Goal: Information Seeking & Learning: Compare options

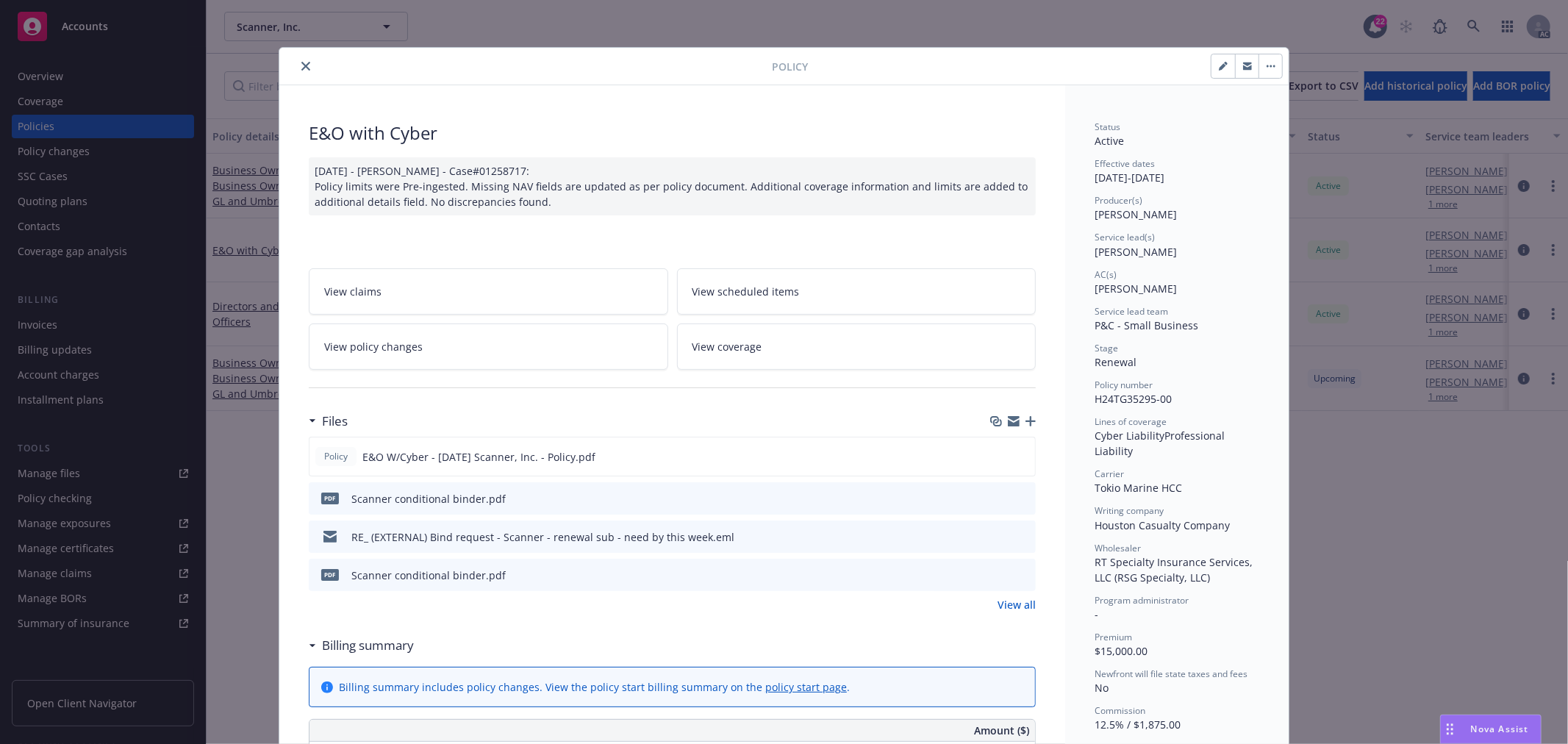
scroll to position [45, 0]
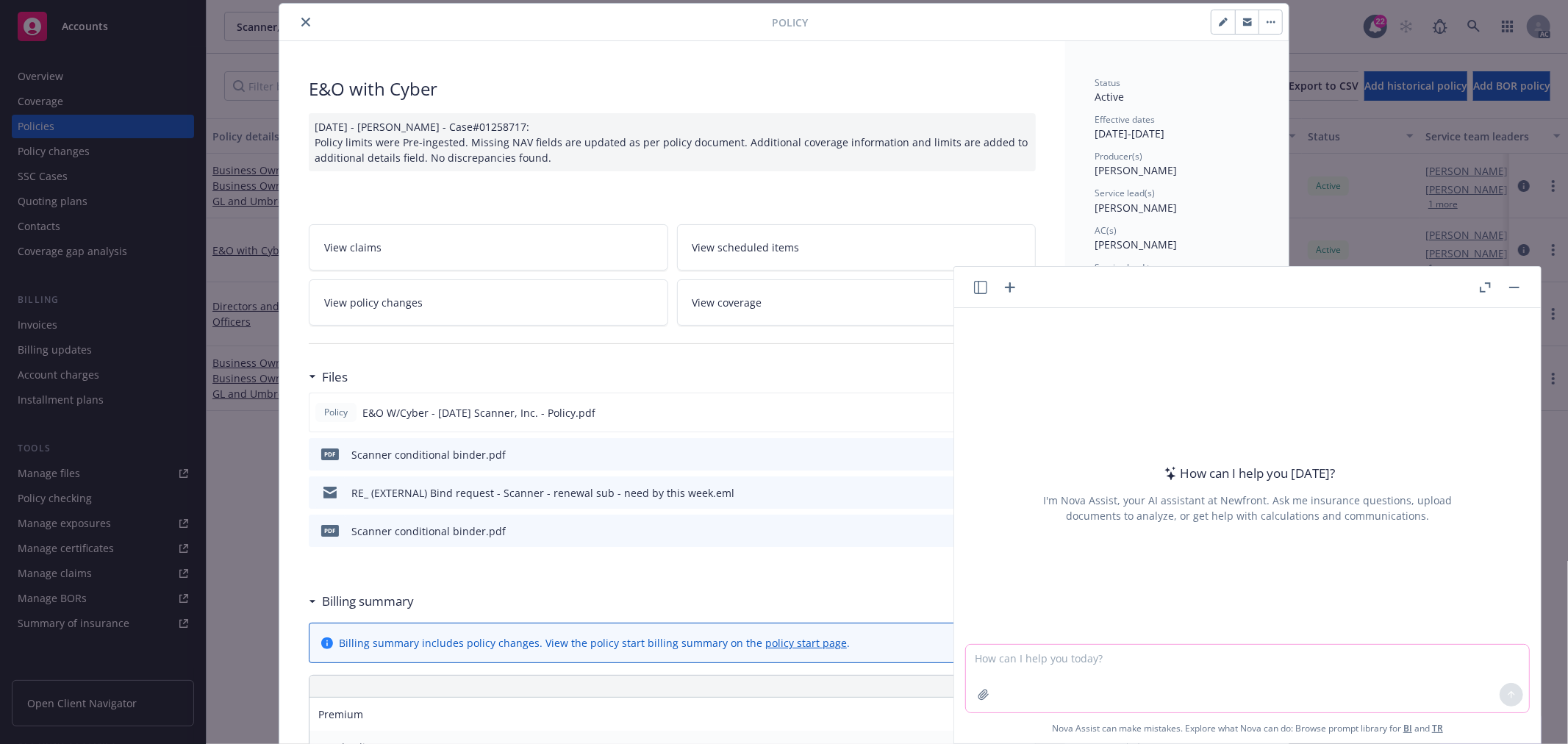
click at [1002, 664] on textarea at bounding box center [1246, 678] width 563 height 68
paste textarea "Hi Nolan, I just noticed that we have already received the requirements from un…"
type textarea "check grammar: Hi Nolan, I just noticed that we have already received the requi…"
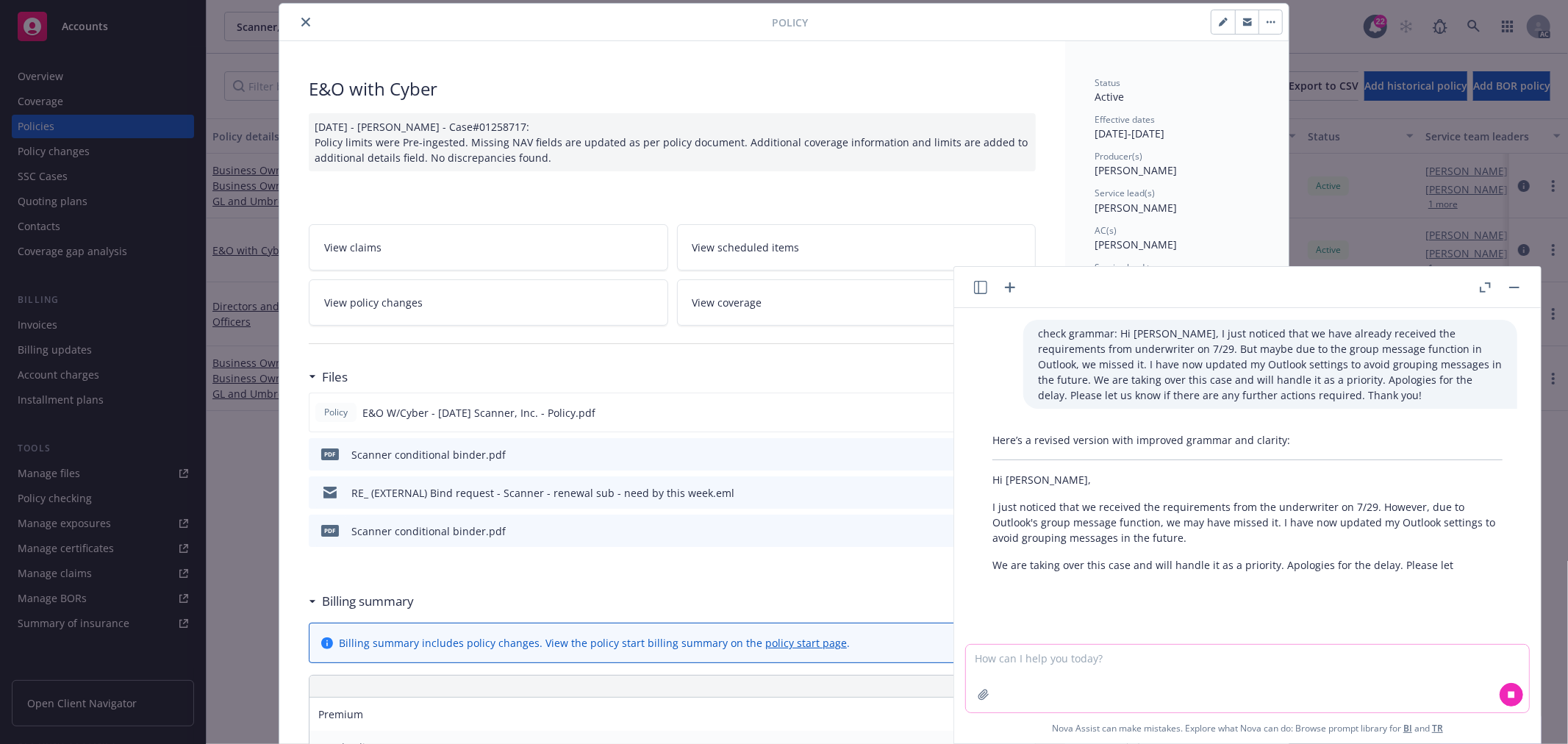
scroll to position [25, 0]
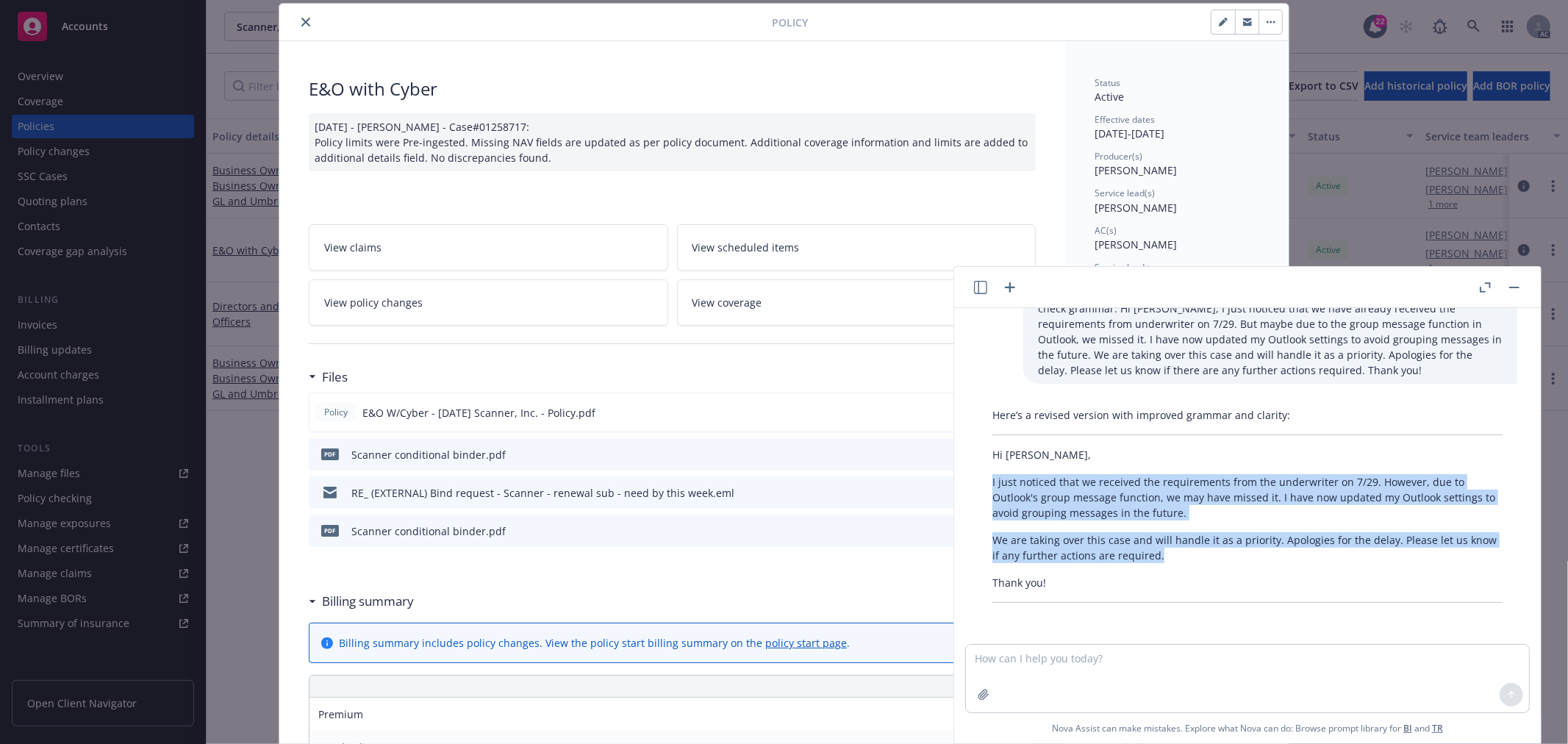
drag, startPoint x: 1199, startPoint y: 556, endPoint x: 983, endPoint y: 479, distance: 229.3
click at [983, 479] on div "Here’s a revised version with improved grammar and clarity: Hi Nolan, I just no…" at bounding box center [1247, 506] width 540 height 208
copy div "I just noticed that we received the requirements from the underwriter on 7/29. …"
click at [1515, 289] on button "button" at bounding box center [1513, 287] width 18 height 18
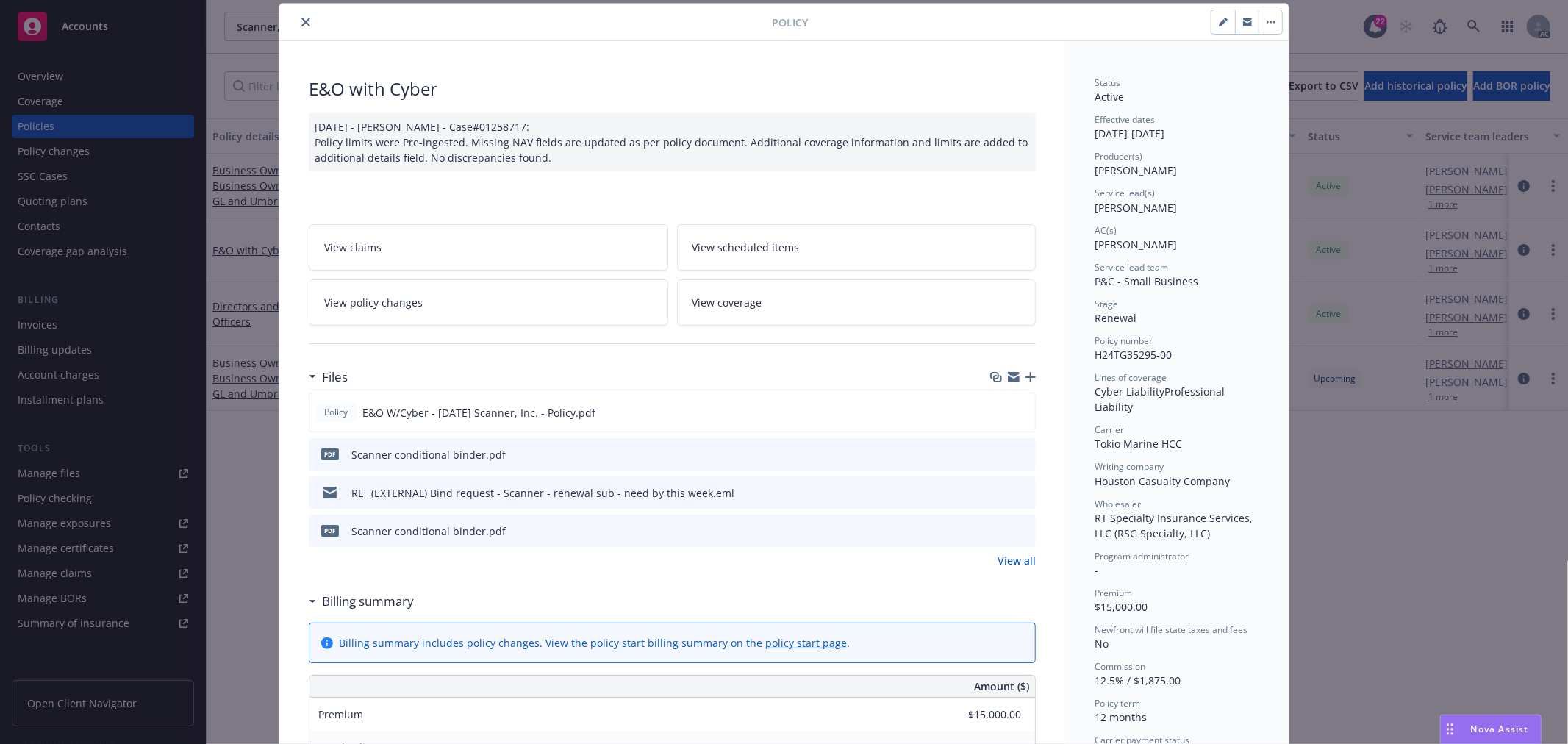
click at [540, 303] on link "View policy changes" at bounding box center [489, 302] width 360 height 46
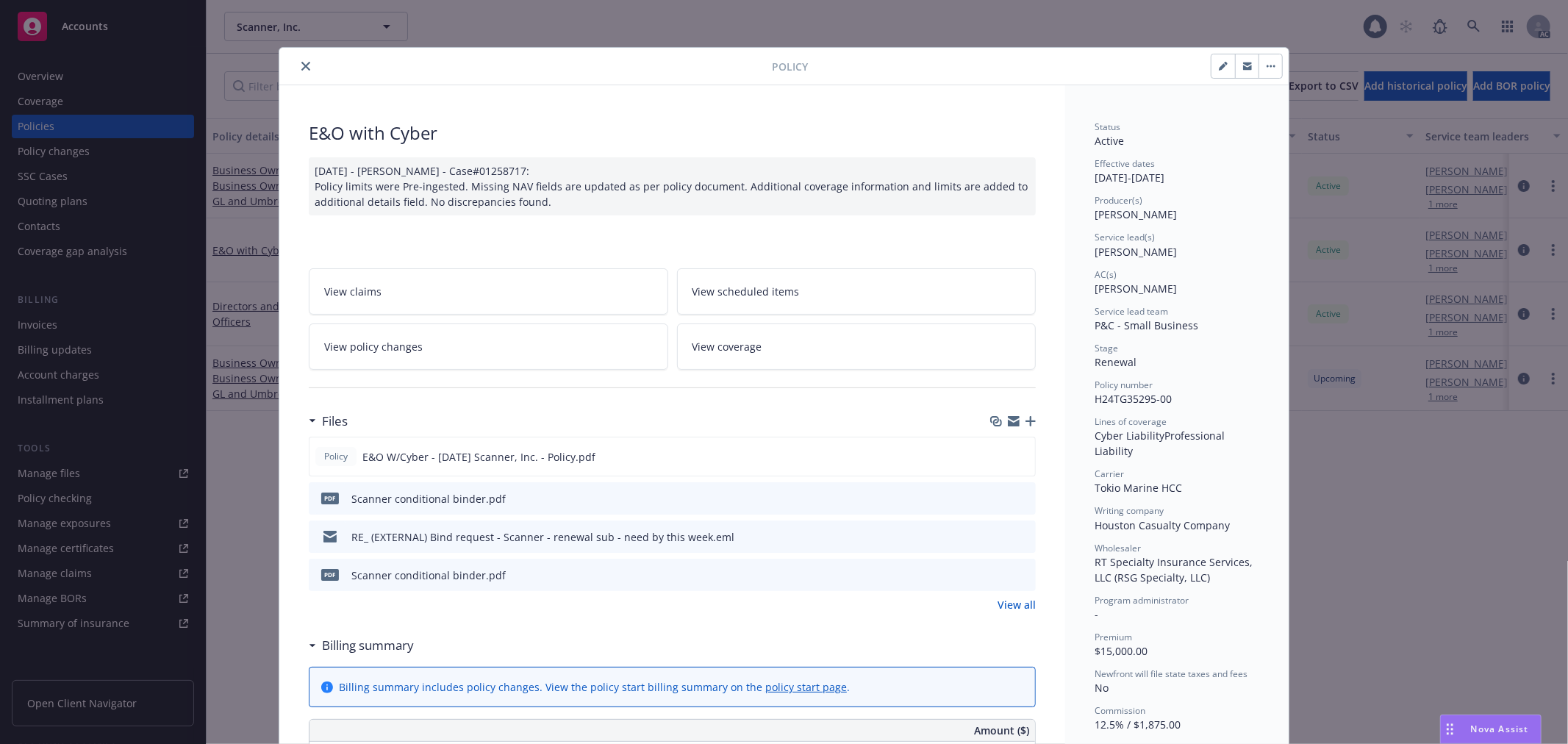
scroll to position [45, 0]
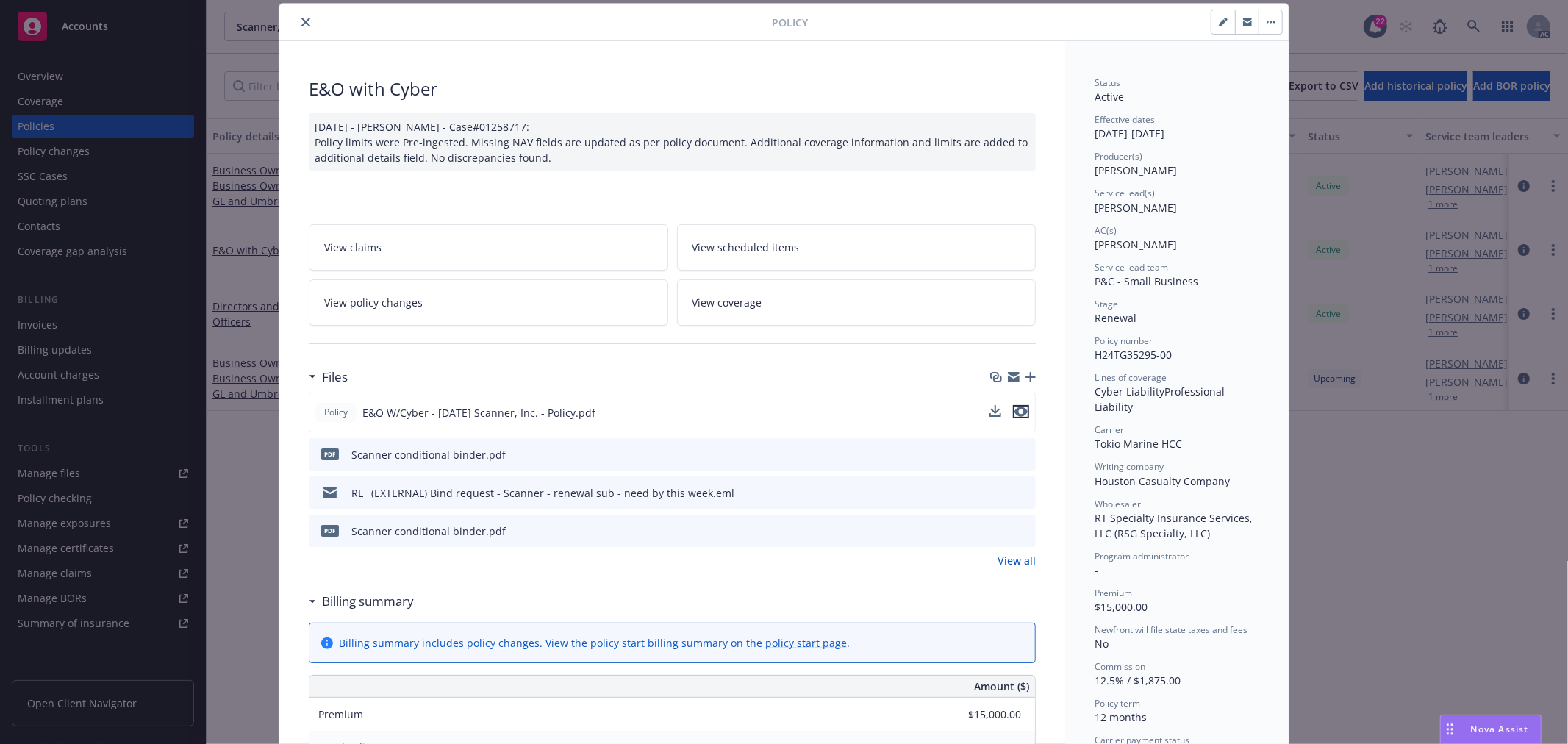
click at [1014, 413] on icon "preview file" at bounding box center [1021, 411] width 13 height 10
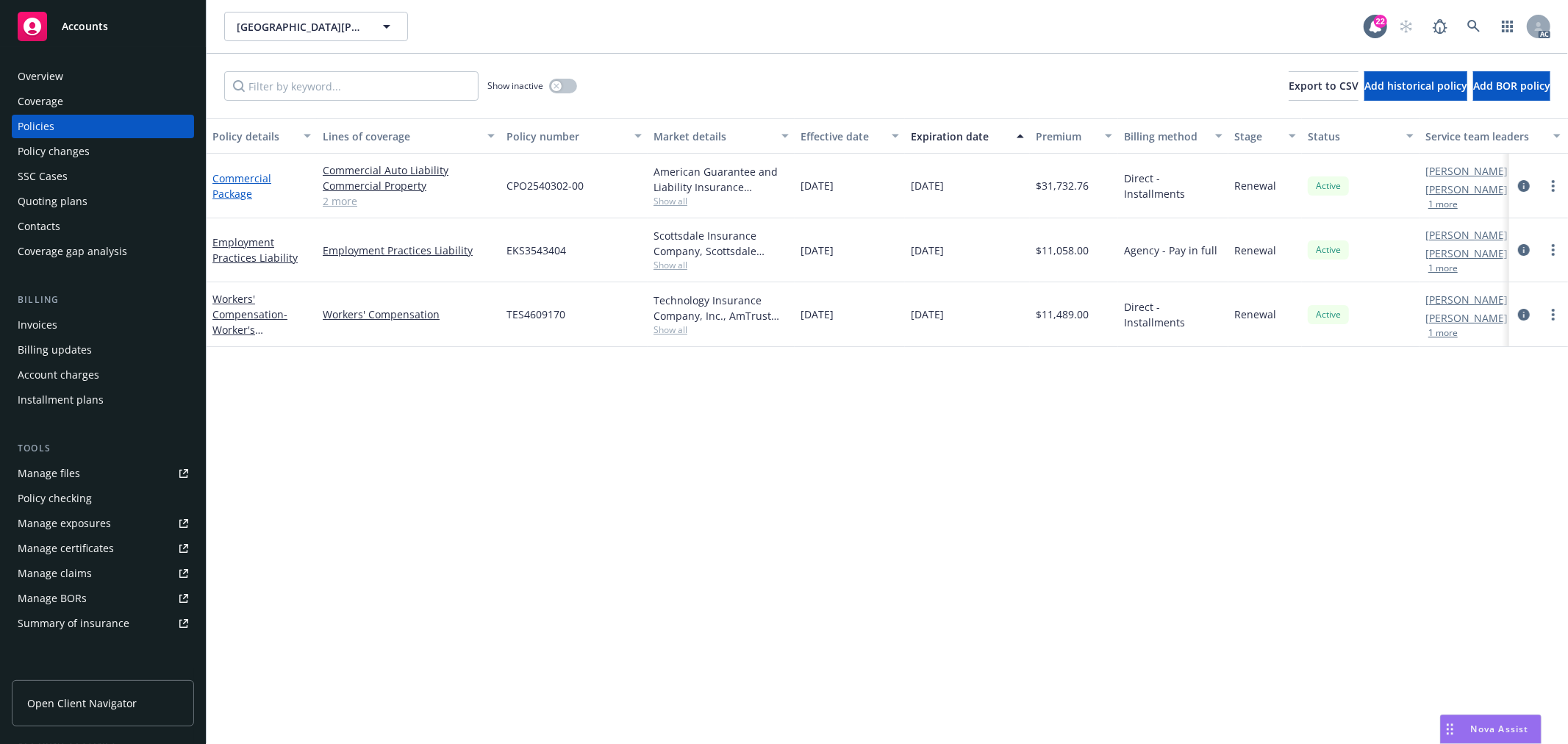
click at [218, 187] on link "Commercial Package" at bounding box center [241, 186] width 58 height 30
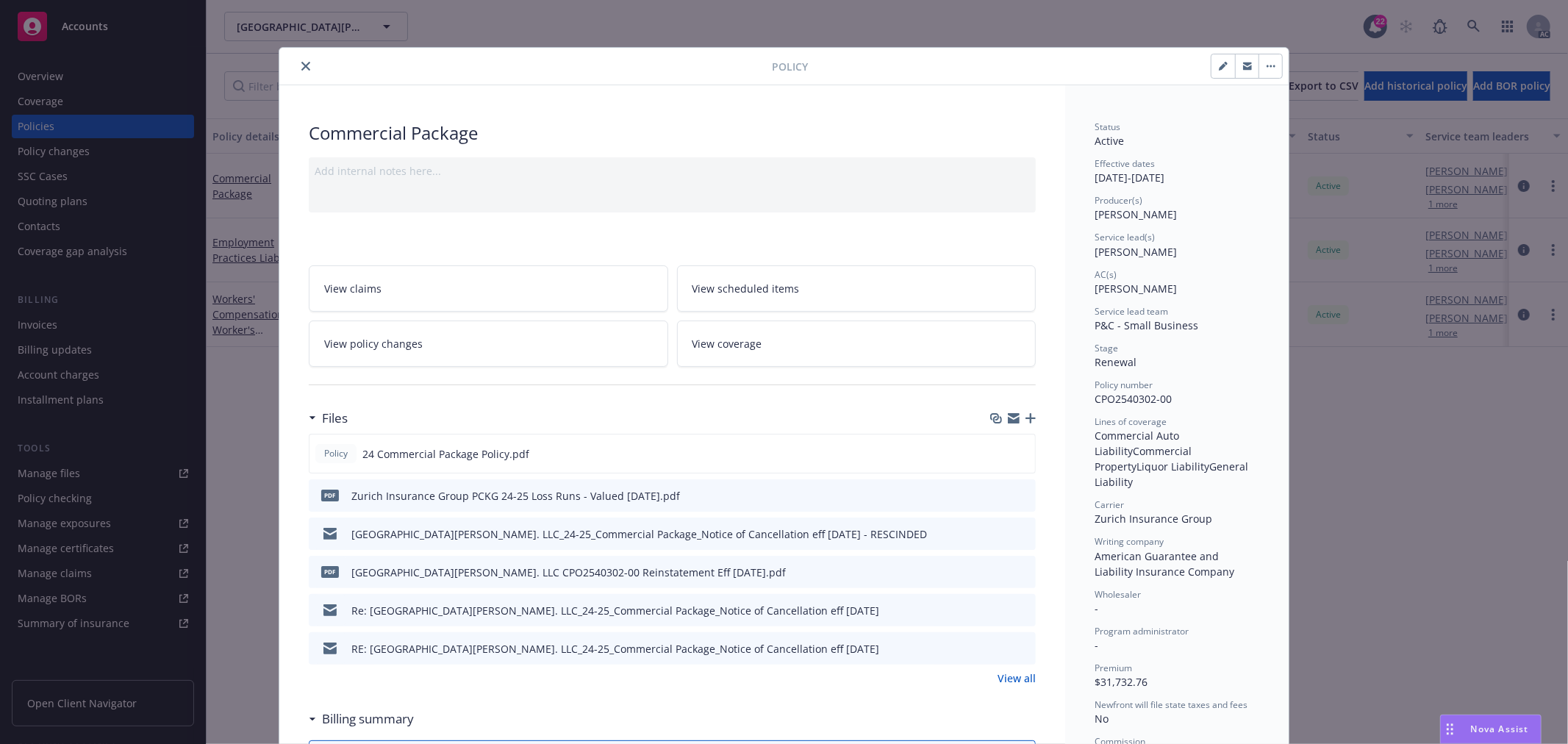
click at [482, 342] on link "View policy changes" at bounding box center [489, 344] width 360 height 46
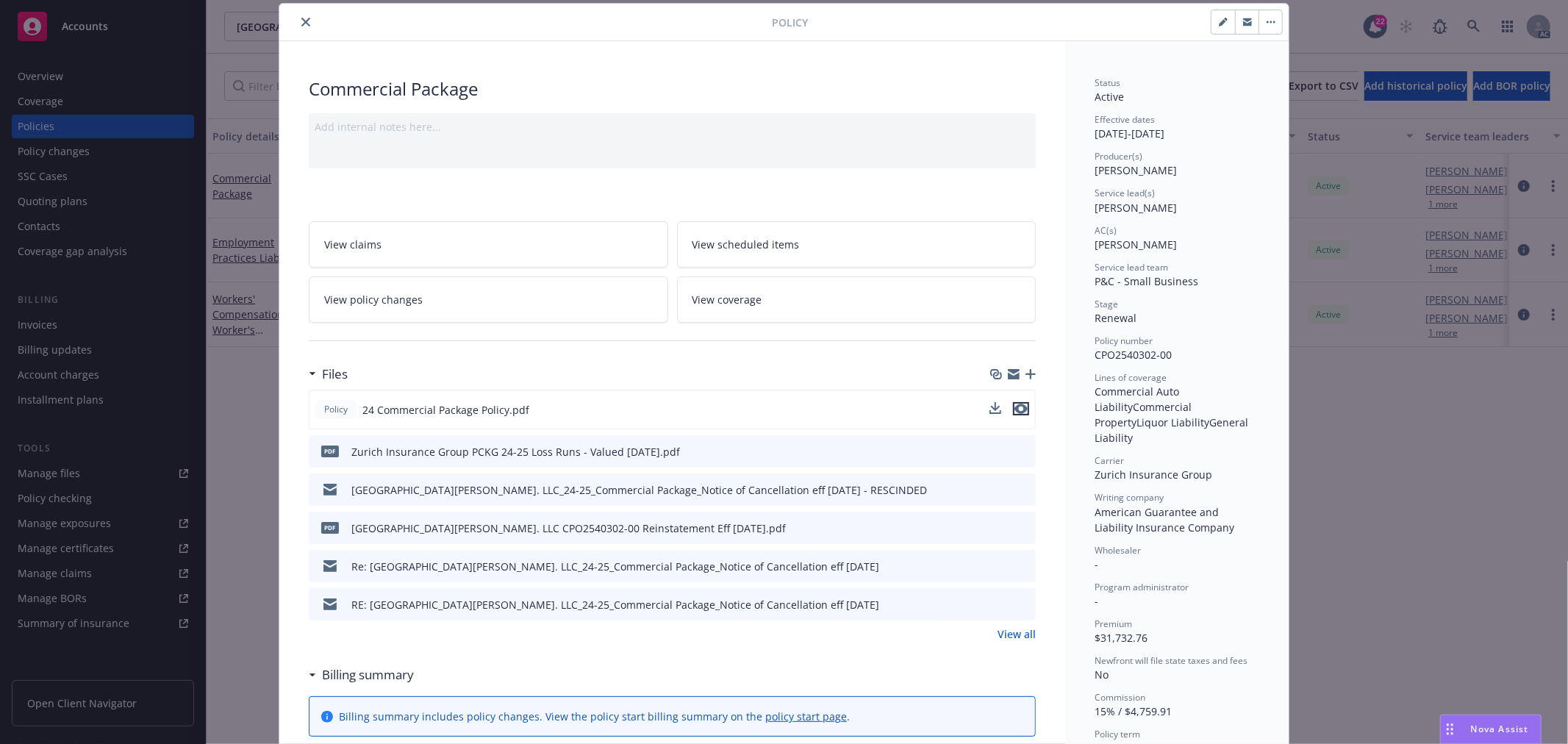
click at [1014, 409] on icon "preview file" at bounding box center [1021, 408] width 13 height 10
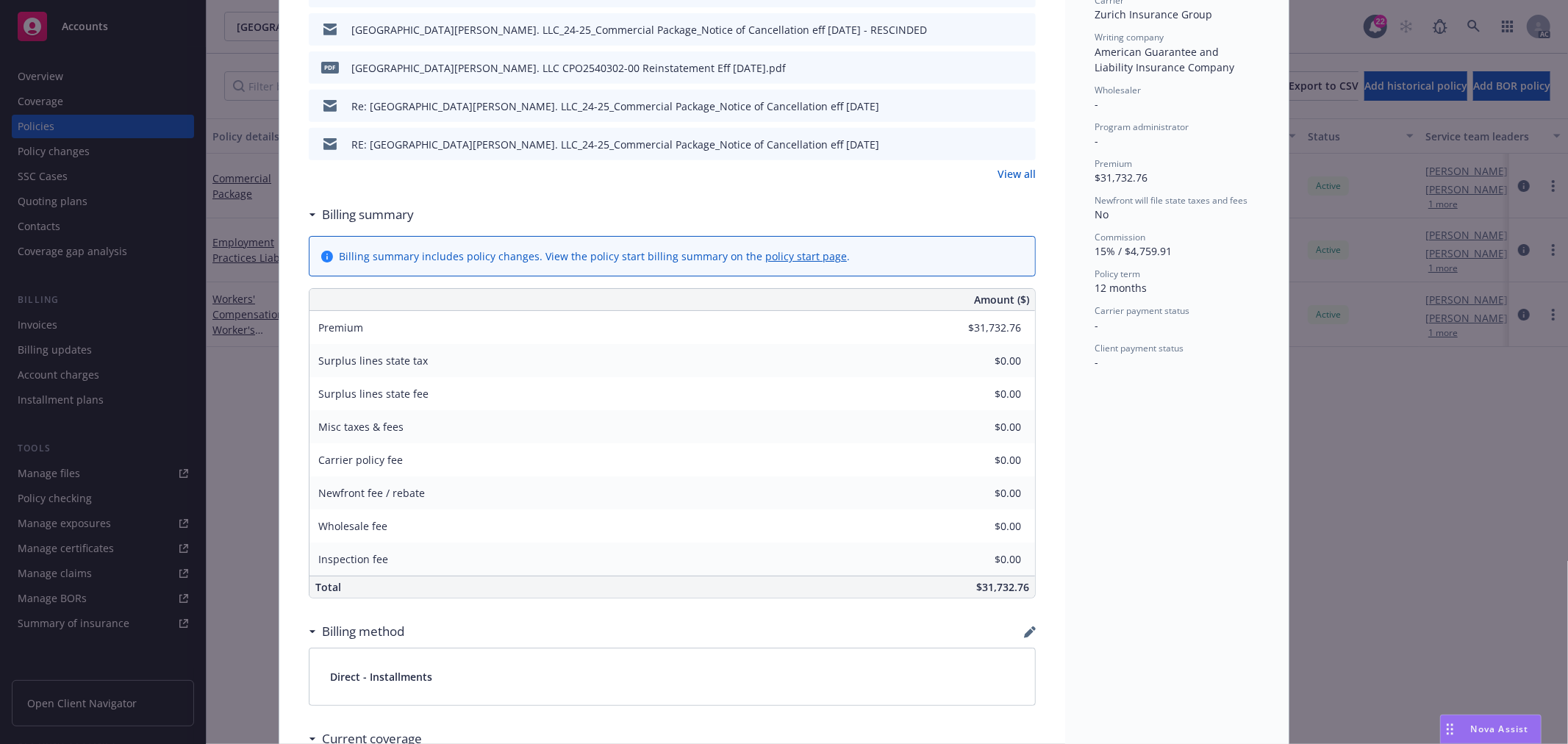
scroll to position [289, 0]
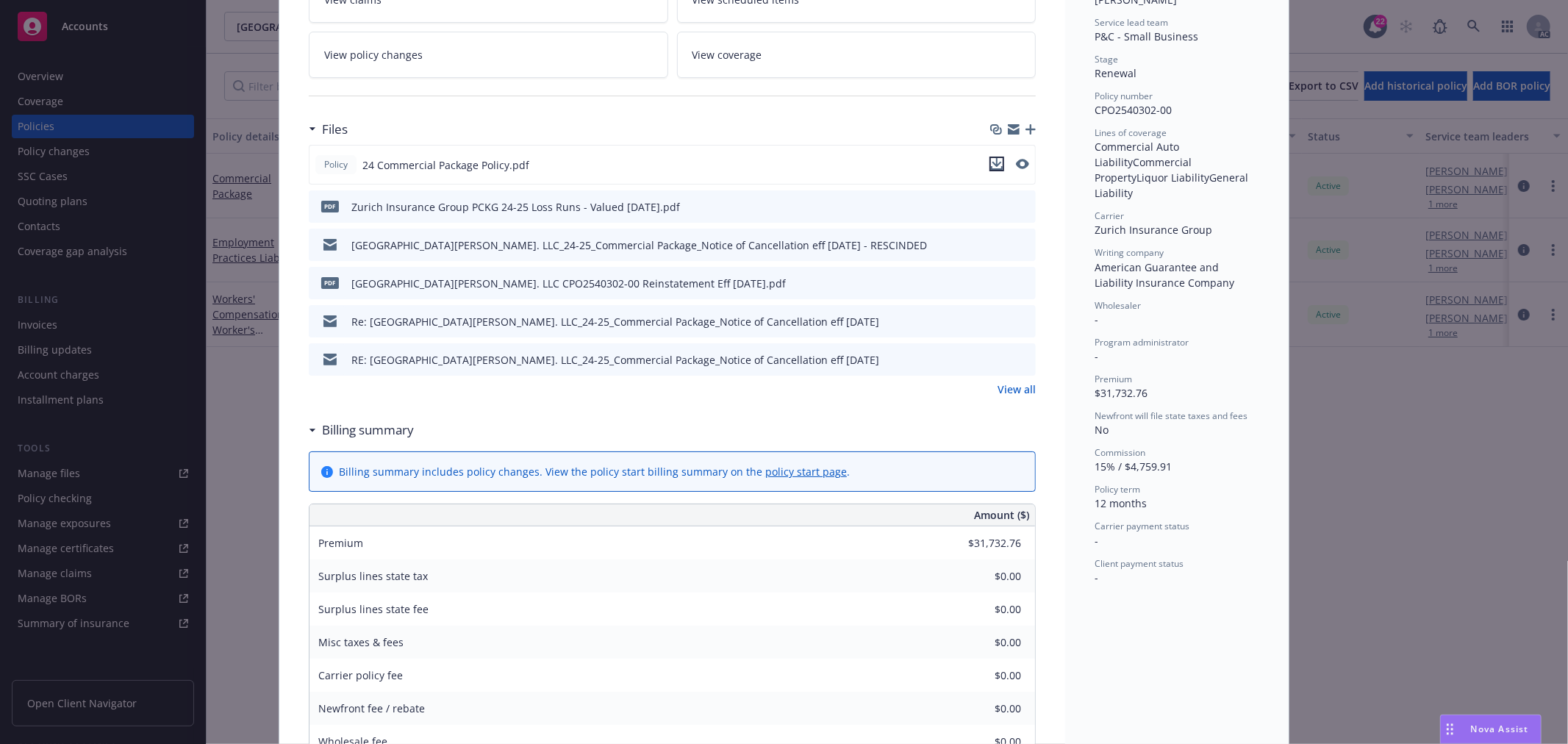
click at [992, 164] on icon "download file" at bounding box center [997, 162] width 9 height 9
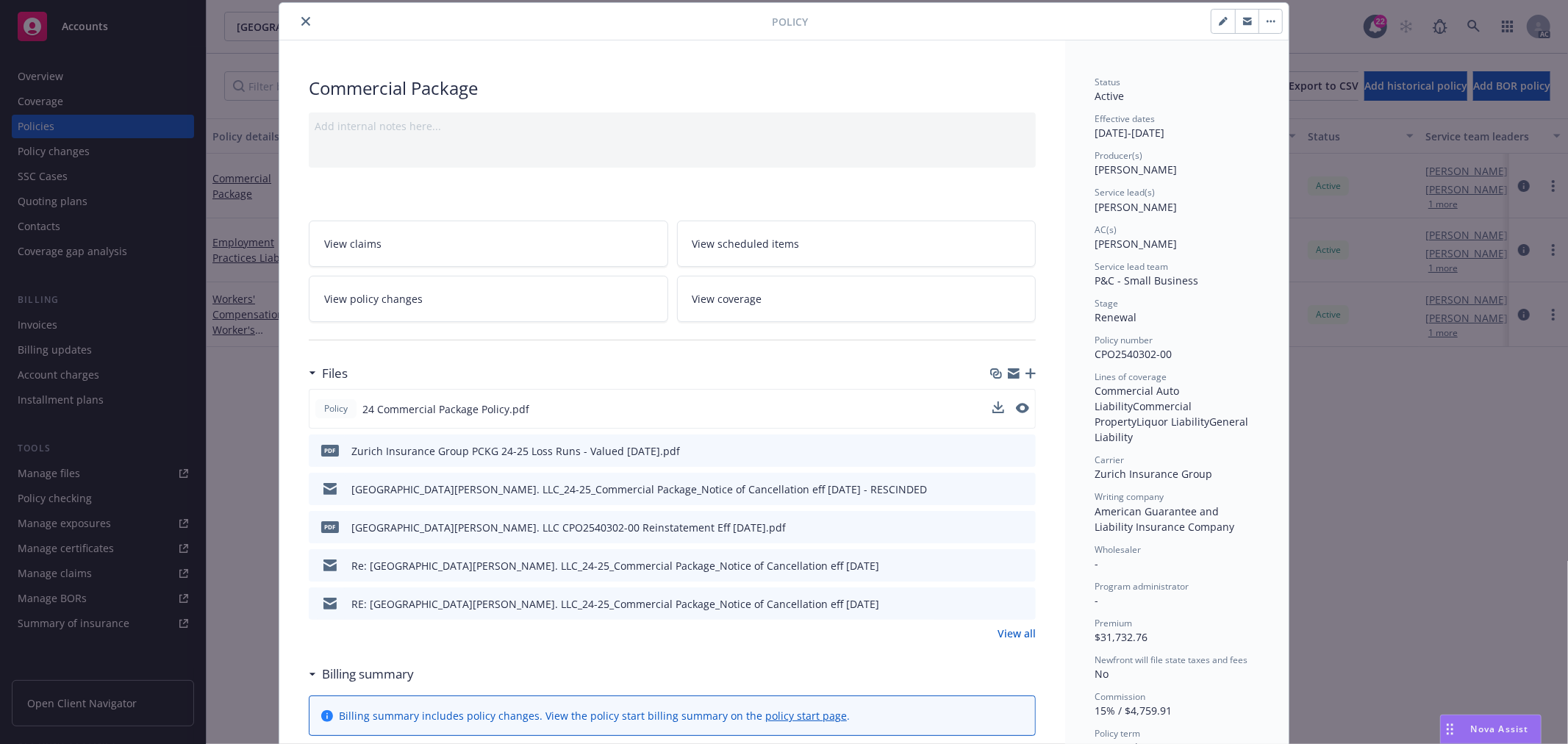
scroll to position [45, 0]
click at [1487, 732] on span "Nova Assist" at bounding box center [1499, 728] width 58 height 12
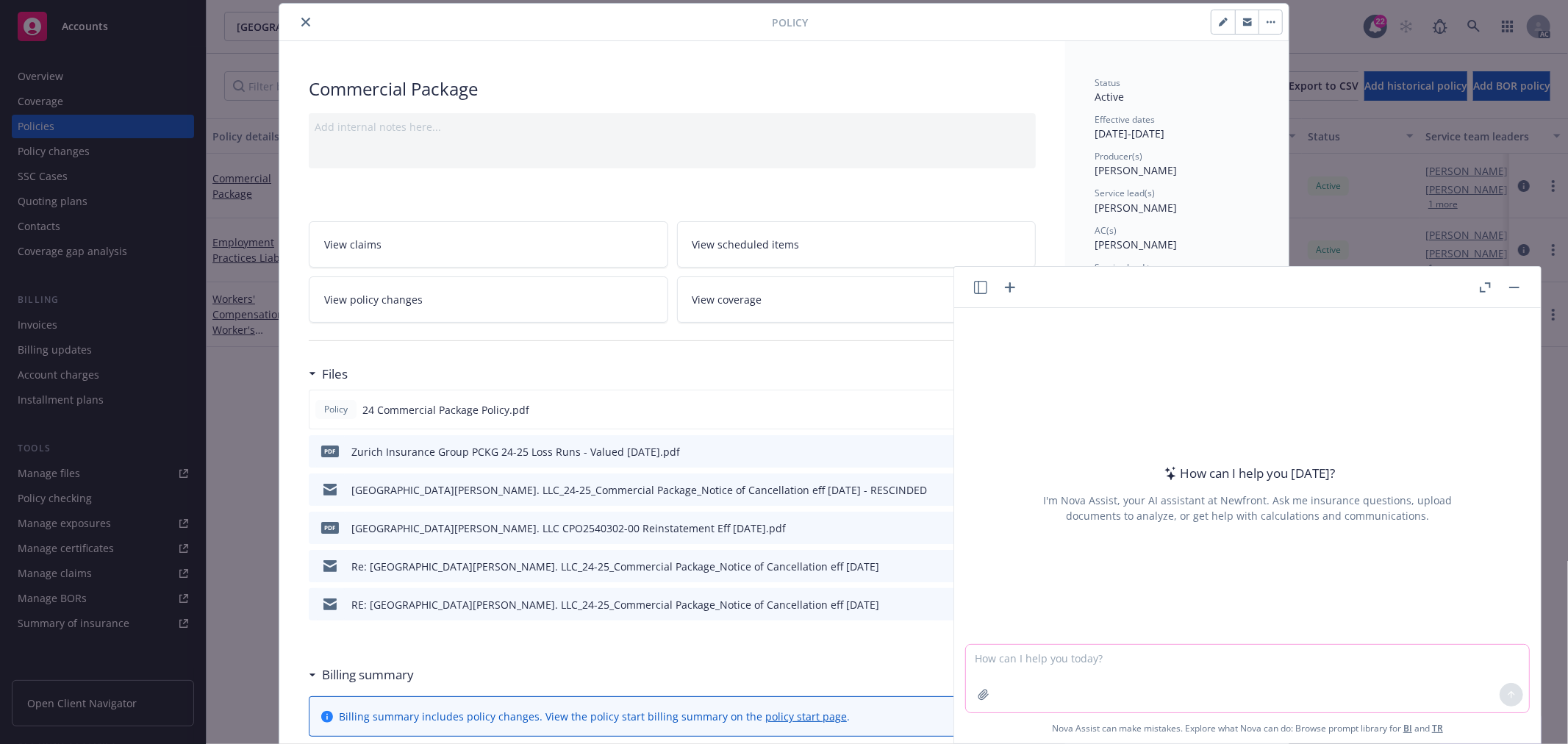
click at [1284, 670] on textarea at bounding box center [1246, 678] width 563 height 68
click at [1247, 651] on textarea at bounding box center [1246, 678] width 563 height 68
click at [977, 700] on icon "button" at bounding box center [983, 695] width 12 height 12
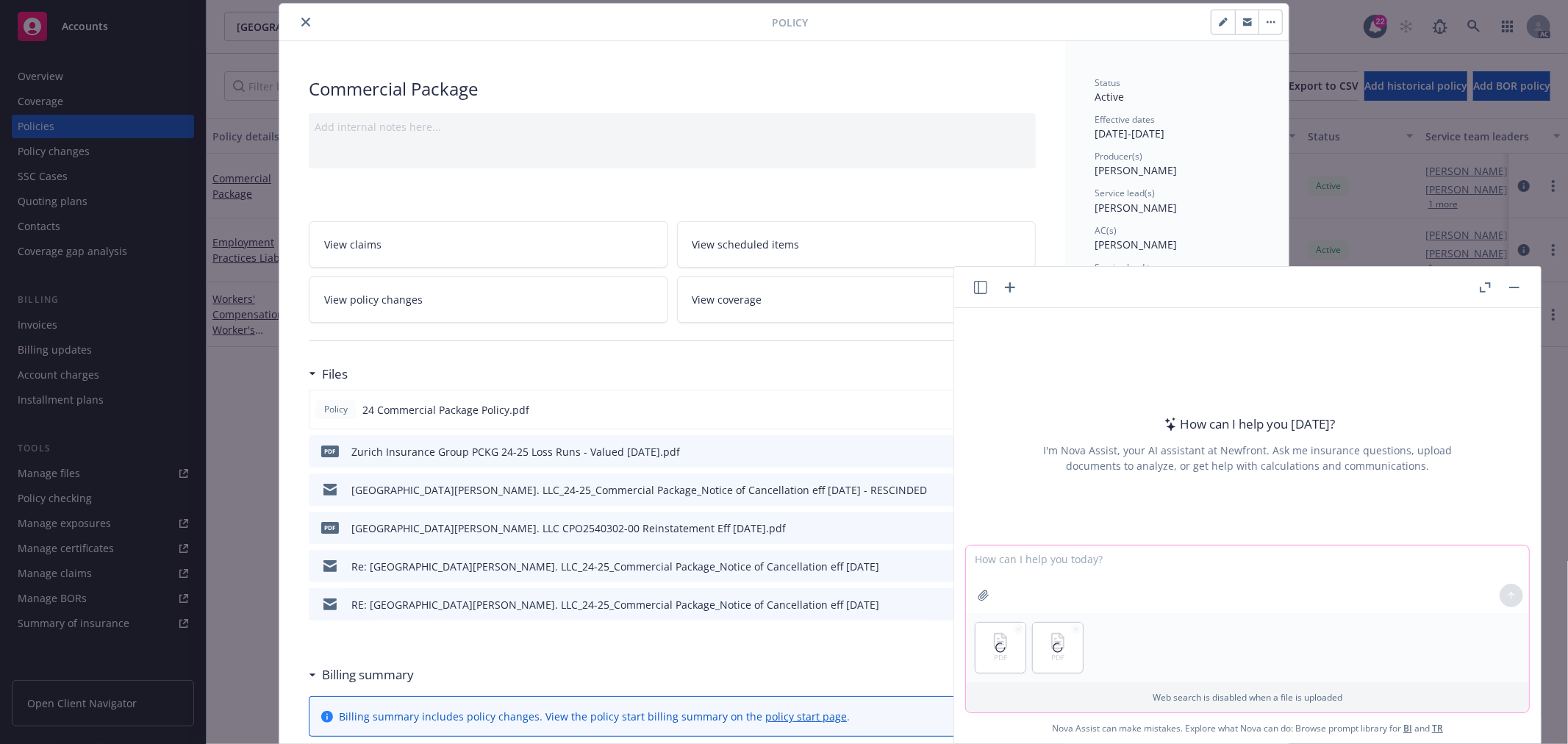
click at [1054, 571] on textarea at bounding box center [1246, 579] width 563 height 68
type textarea "k"
type textarea "比对一下今年的policy和去年的policy有哪些change"
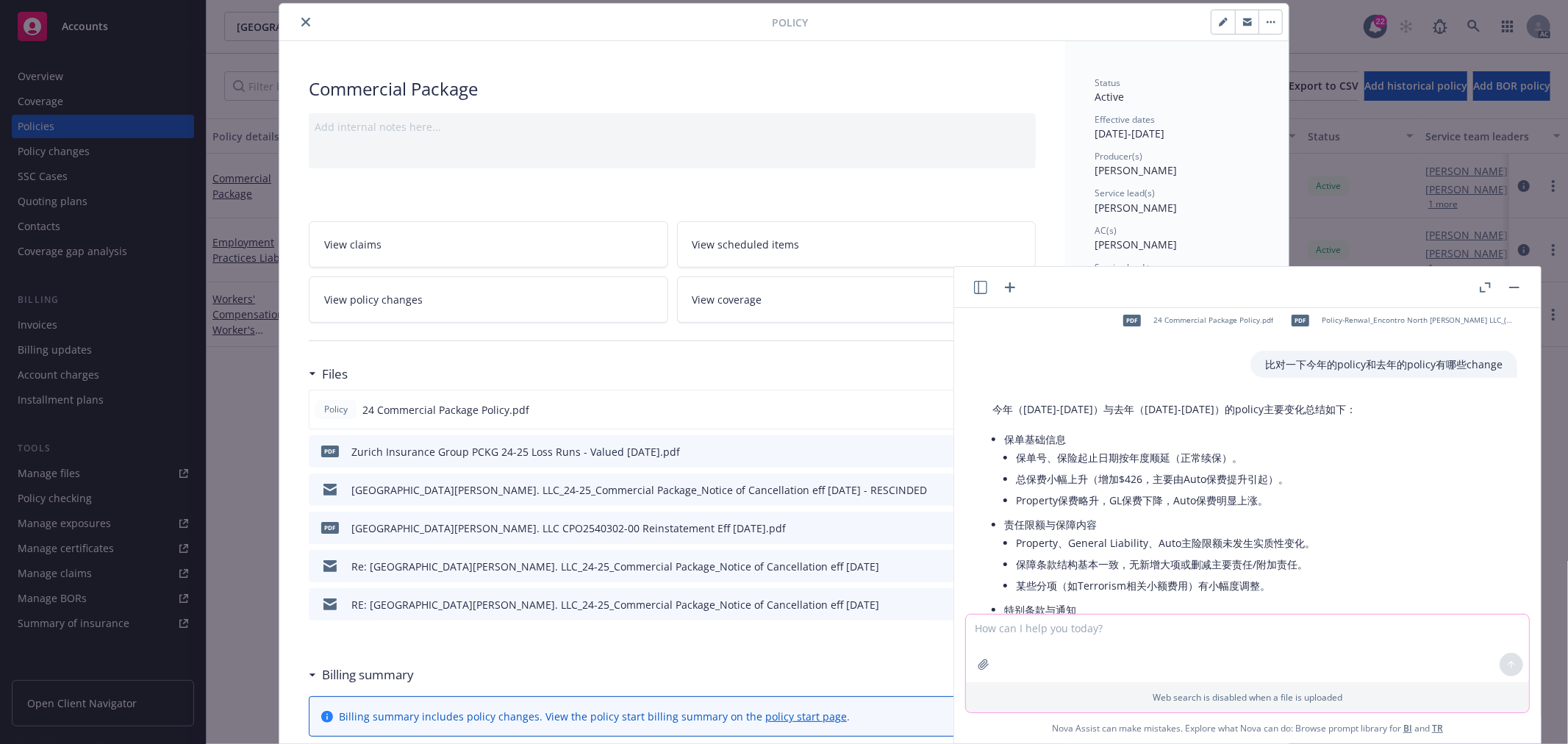
scroll to position [0, 0]
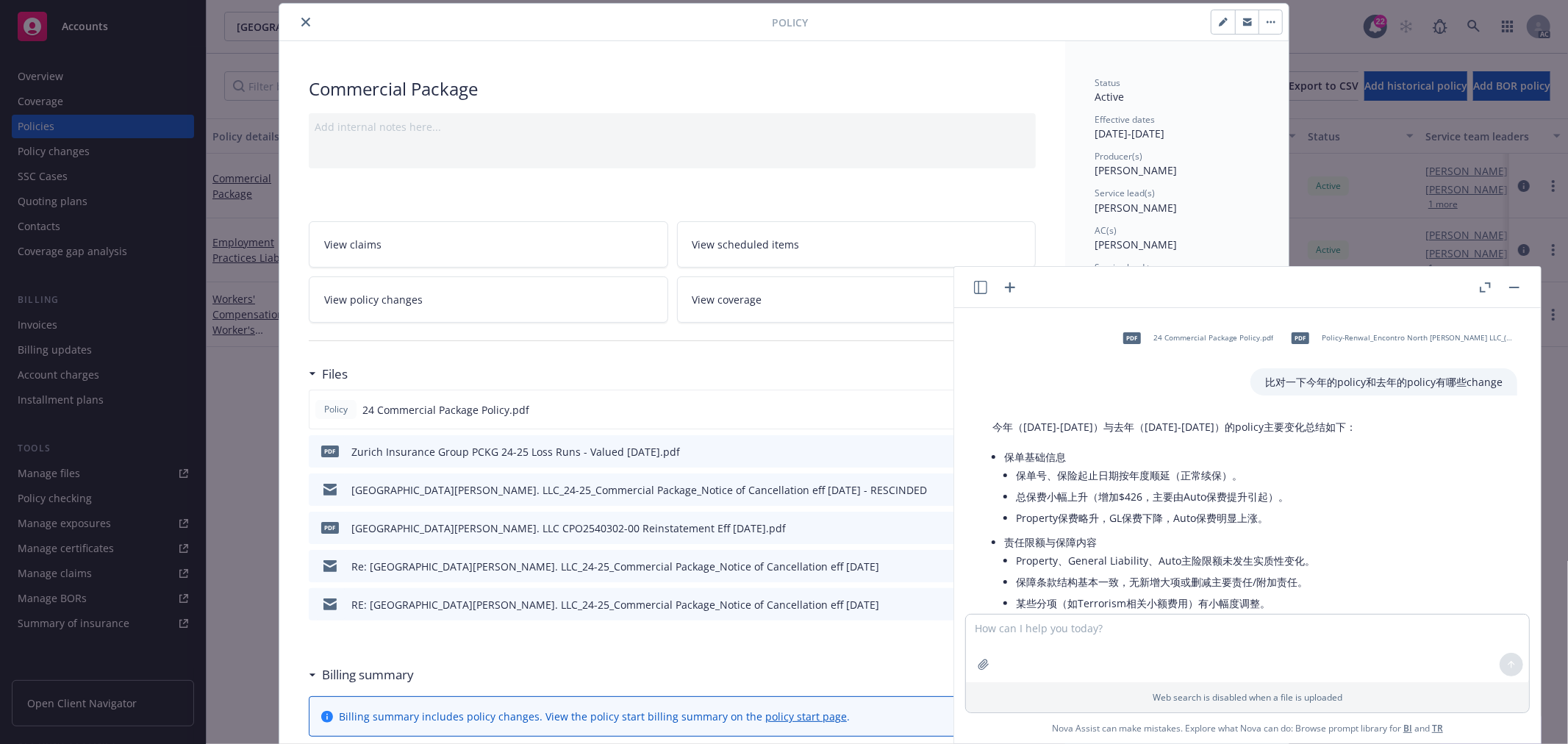
click at [703, 402] on div "Policy 24 Commercial Package Policy.pdf" at bounding box center [672, 409] width 727 height 40
click at [1504, 291] on div at bounding box center [1498, 287] width 47 height 18
click at [1511, 288] on rect "button" at bounding box center [1513, 288] width 10 height 2
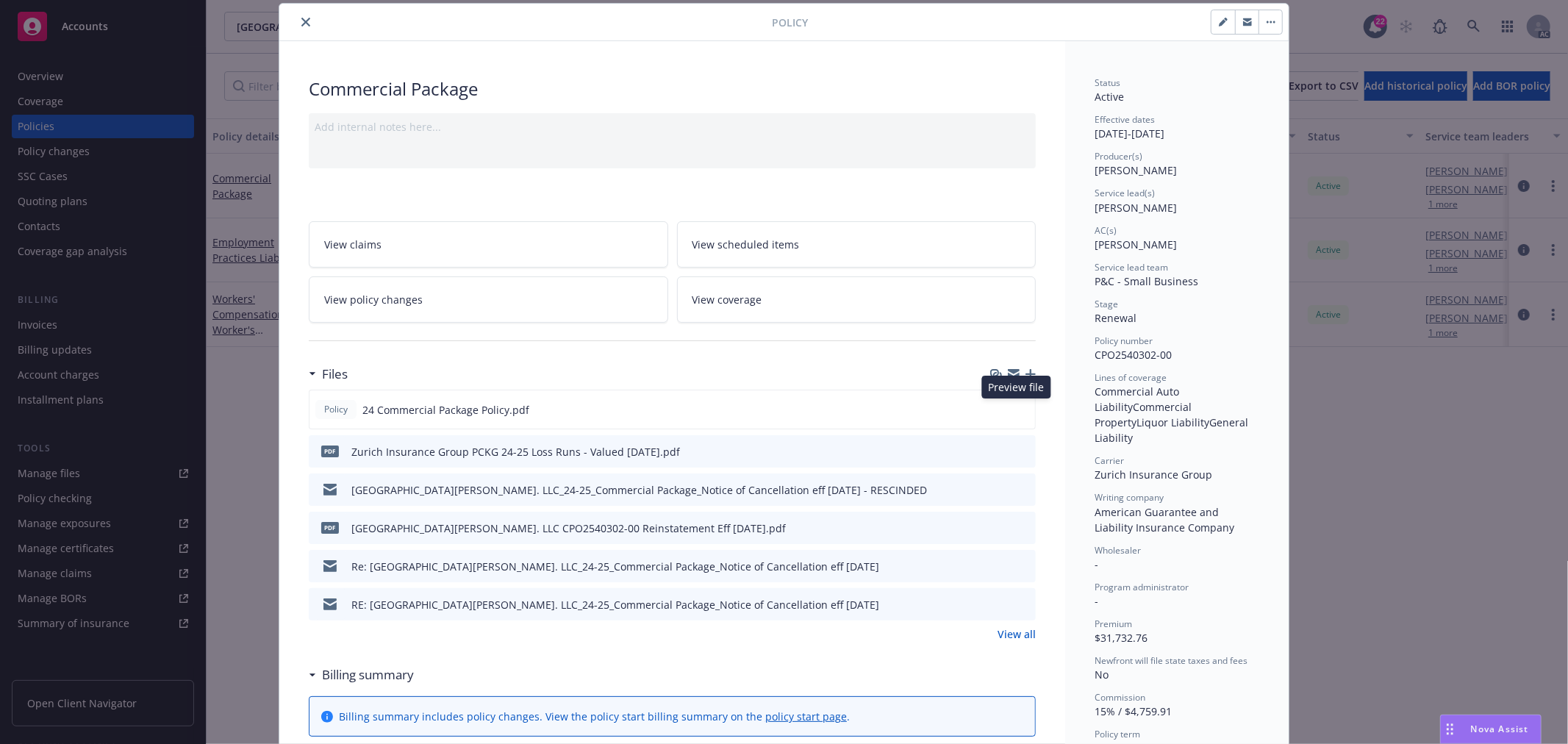
click at [1015, 409] on icon "preview file" at bounding box center [1021, 408] width 13 height 10
click at [1493, 722] on div "Nova Assist" at bounding box center [1490, 729] width 100 height 28
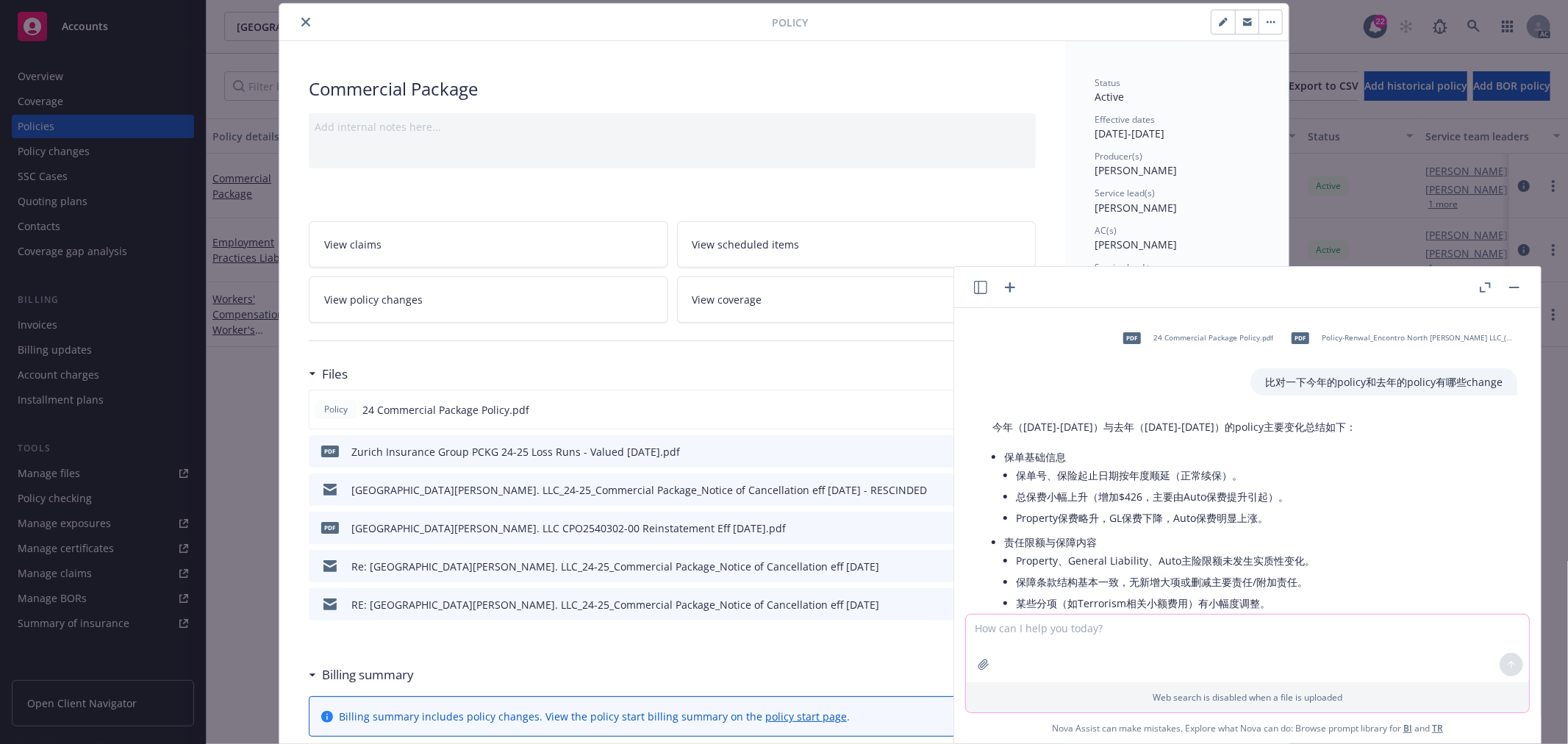
click at [1152, 643] on textarea at bounding box center [1246, 648] width 563 height 68
paste textarea "Uninsured and Underinsured"
type textarea "2024-2025 有Uninsured and Underinsured 吗？"
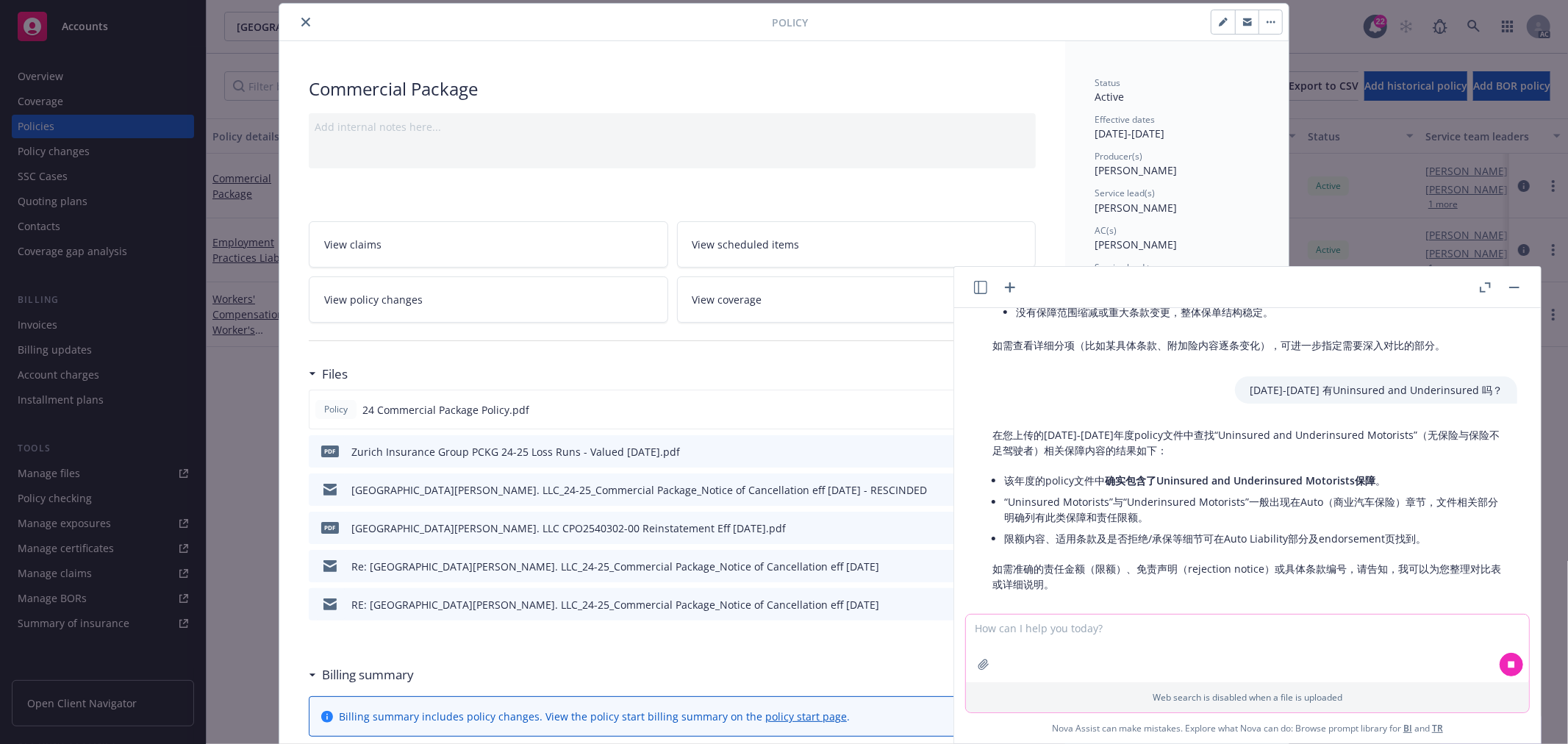
scroll to position [502, 0]
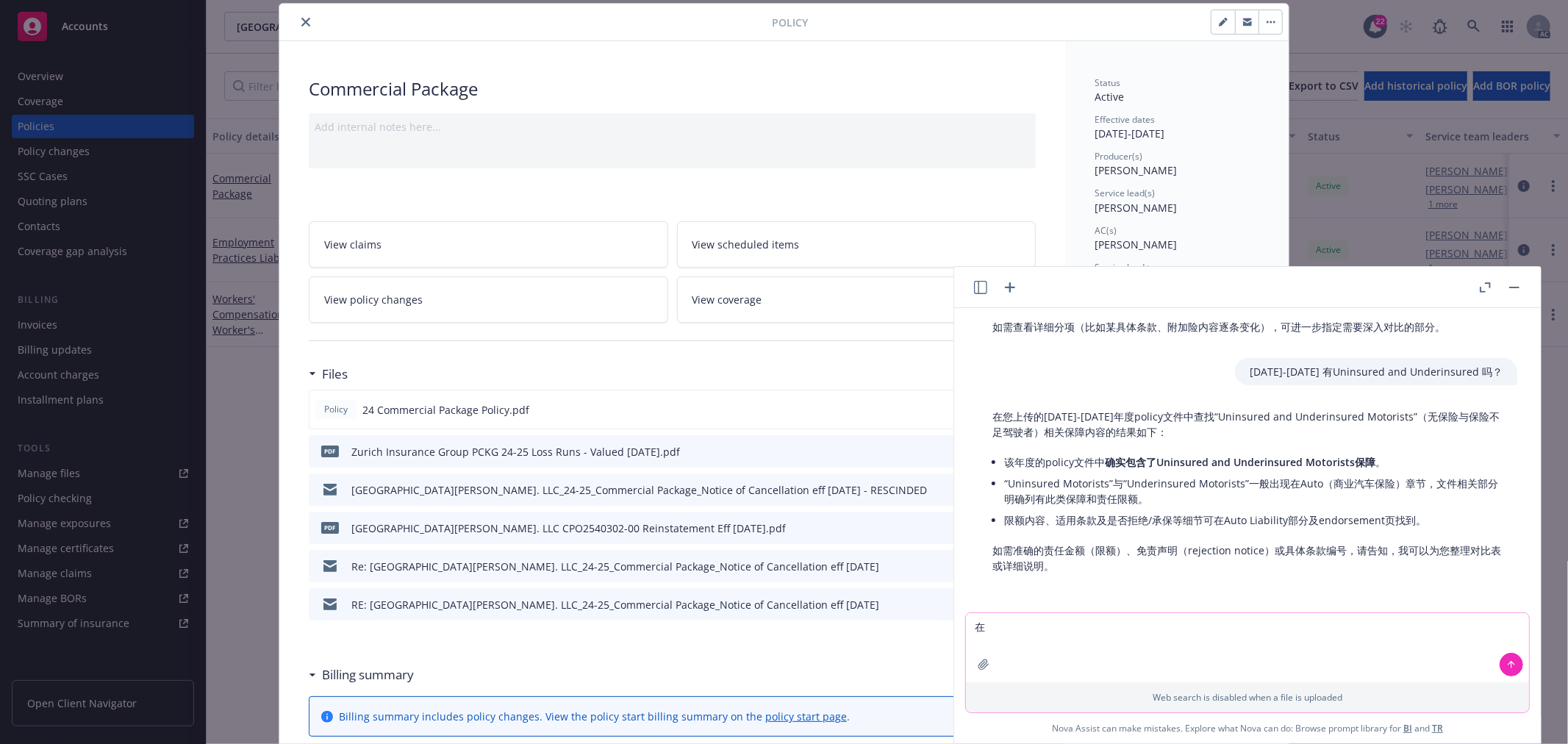
click at [1141, 633] on textarea "在" at bounding box center [1246, 648] width 563 height 70
click at [1052, 625] on textarea "在25-26" at bounding box center [1246, 648] width 563 height 70
type textarea "在25-26年policy第25页列的，24-25policy有吗"
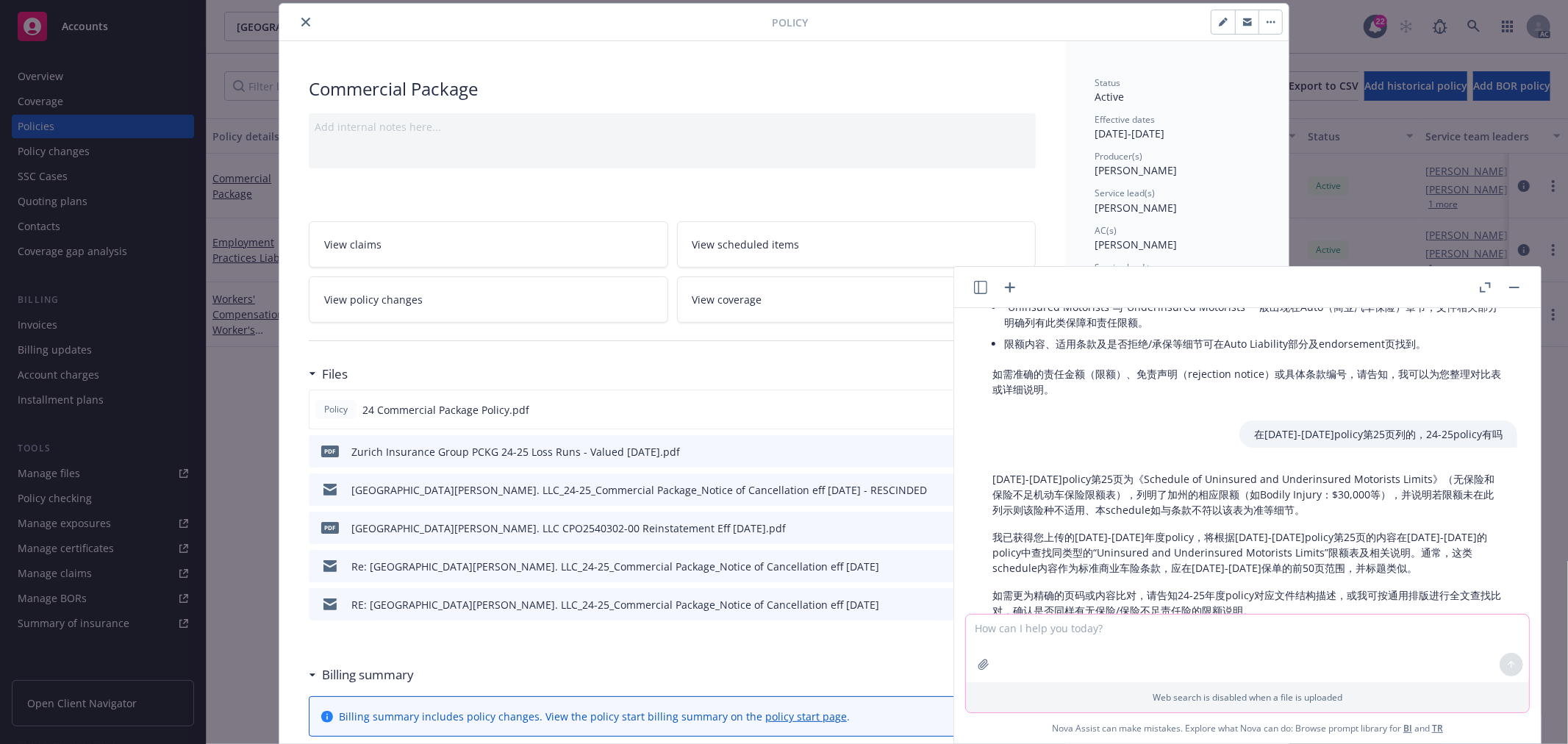
scroll to position [750, 0]
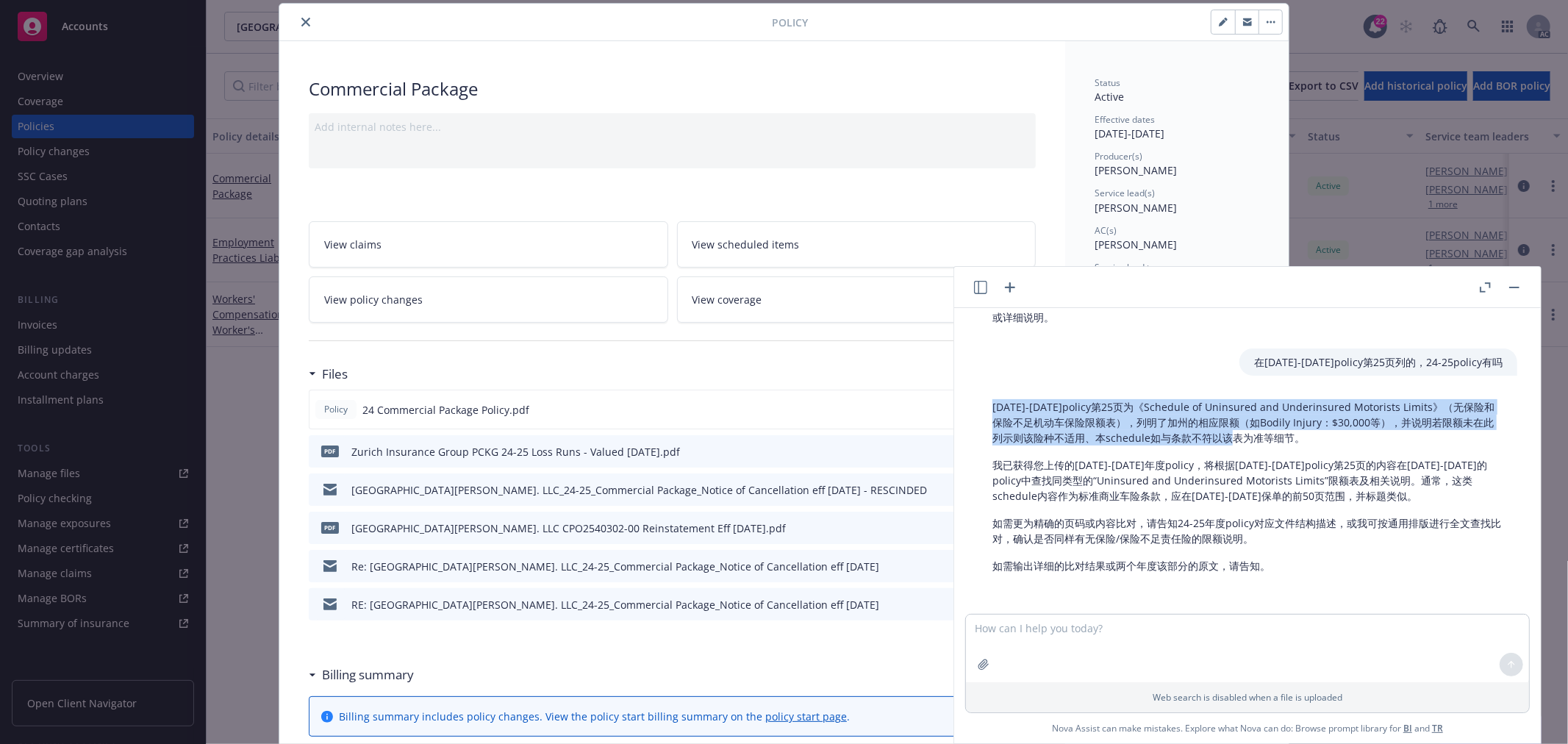
drag, startPoint x: 993, startPoint y: 406, endPoint x: 1331, endPoint y: 436, distance: 339.3
click at [1331, 436] on p "25-26年policy第25页为《Schedule of Uninsured and Underinsured Motorists Limits》（无保险和…" at bounding box center [1247, 422] width 510 height 46
copy p "25-26年policy第25页为《Schedule of Uninsured and Underinsured Motorists Limits》（无保险和…"
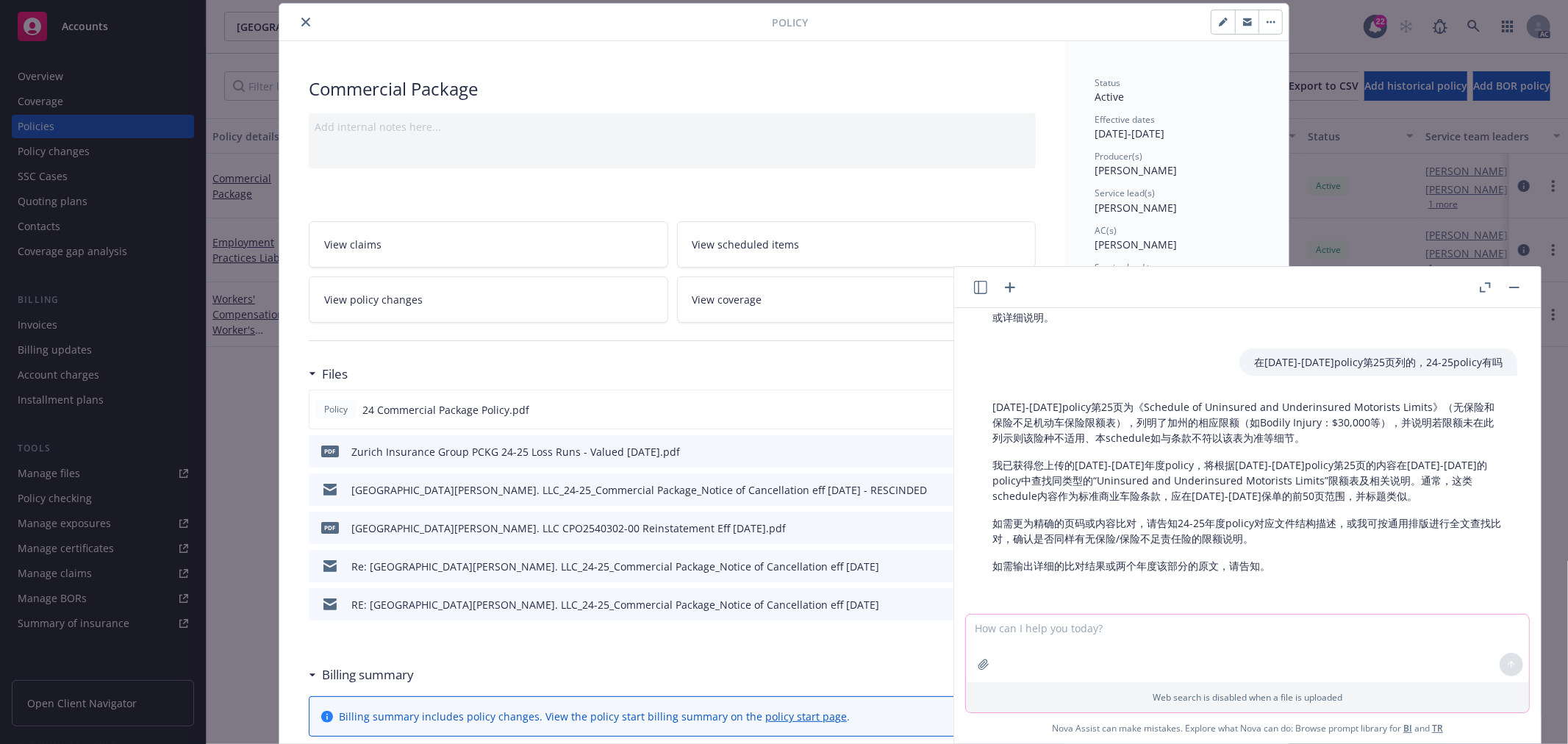
click at [1128, 643] on textarea at bounding box center [1246, 648] width 563 height 68
click at [1181, 437] on p "25-26年policy第25页为《Schedule of Uninsured and Underinsured Motorists Limits》（无保险和…" at bounding box center [1247, 422] width 510 height 46
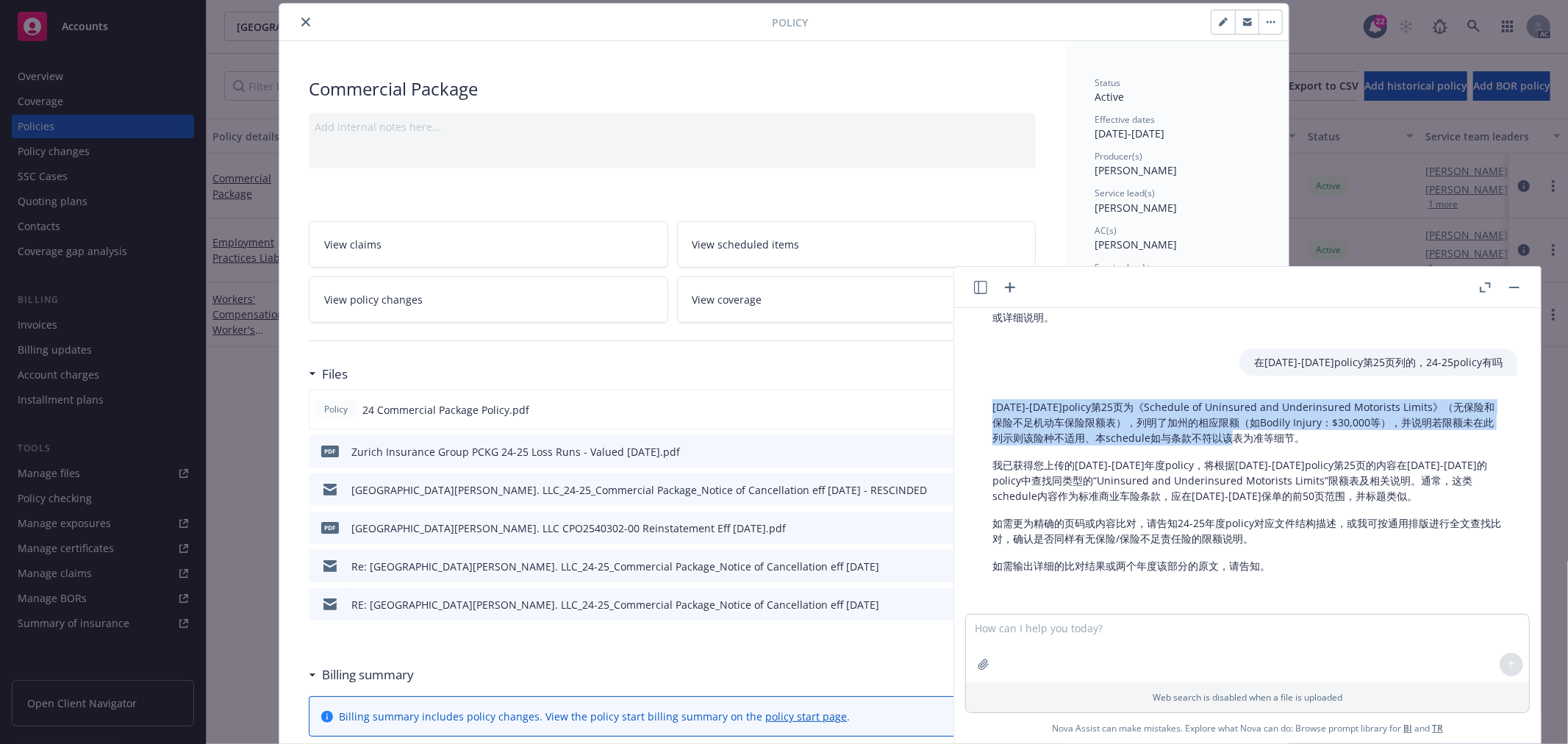
drag, startPoint x: 992, startPoint y: 405, endPoint x: 1319, endPoint y: 436, distance: 328.5
click at [1319, 436] on p "25-26年policy第25页为《Schedule of Uninsured and Underinsured Motorists Limits》（无保险和…" at bounding box center [1247, 422] width 510 height 46
copy p "25-26年policy第25页为《Schedule of Uninsured and Underinsured Motorists Limits》（无保险和…"
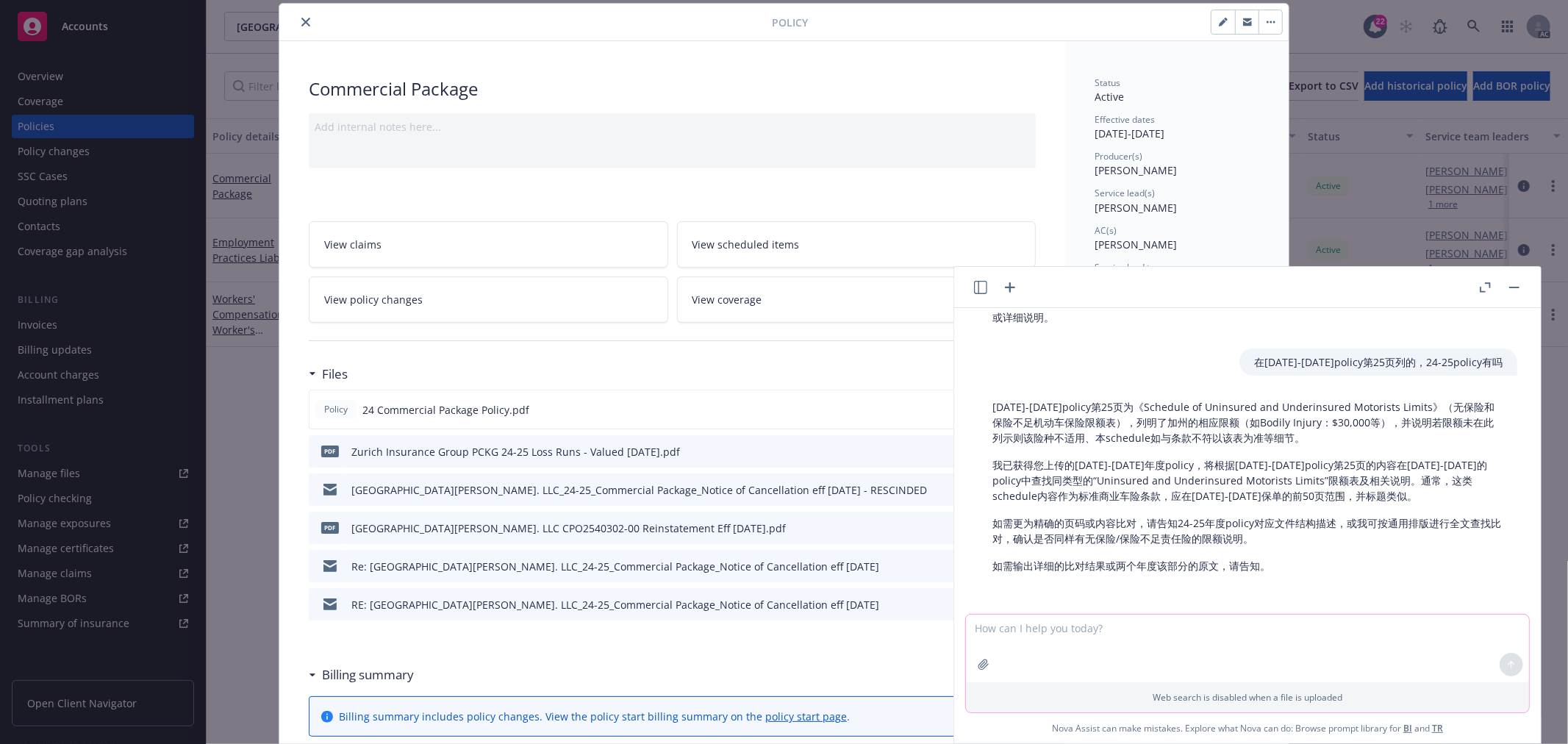
click at [1083, 629] on textarea at bounding box center [1246, 648] width 563 height 68
paste textarea "25-26年policy第25页为《Schedule of Uninsured and Underinsured Motorists Limits》（无保险和…"
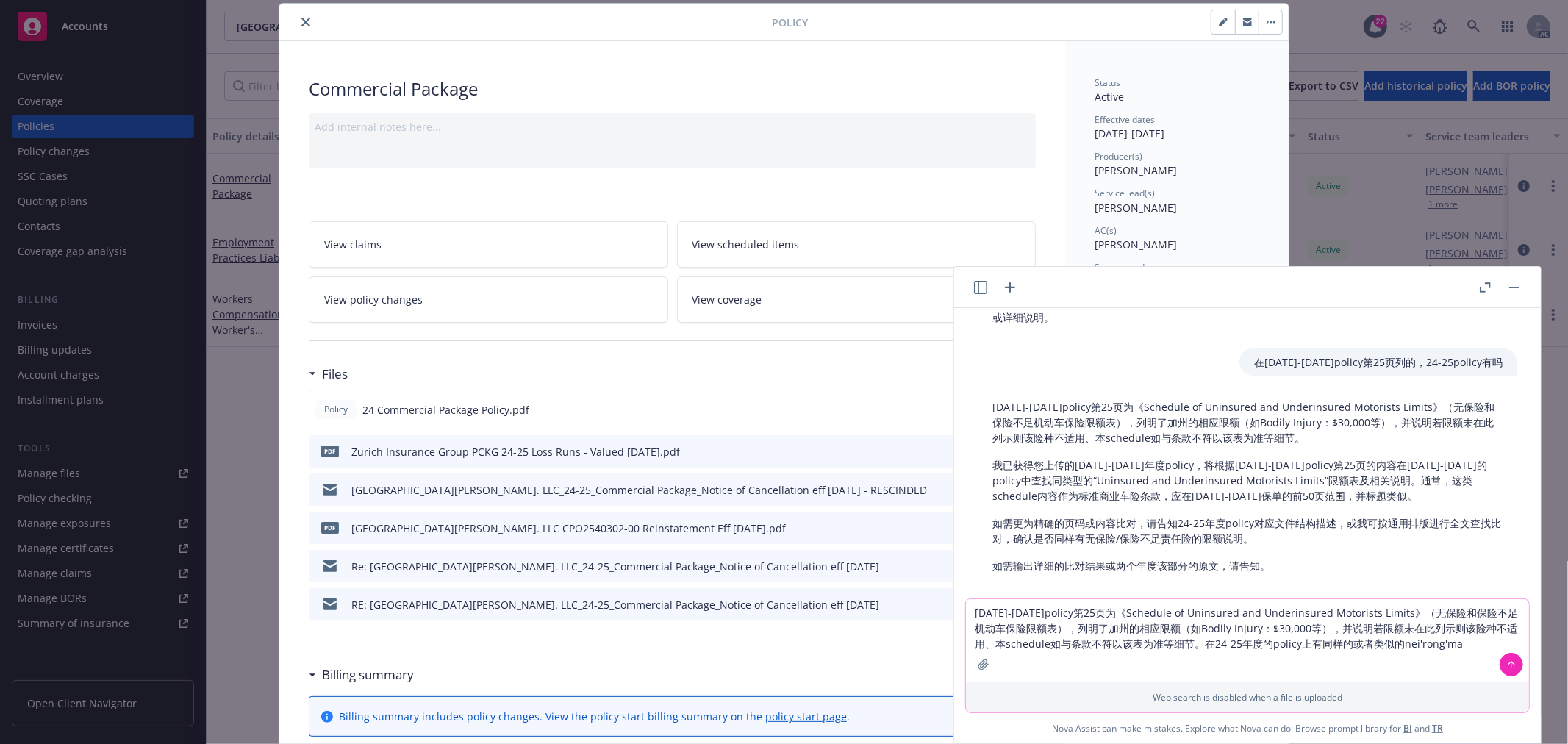
type textarea "25-26年policy第25页为《Schedule of Uninsured and Underinsured Motorists Limits》（无保险和…"
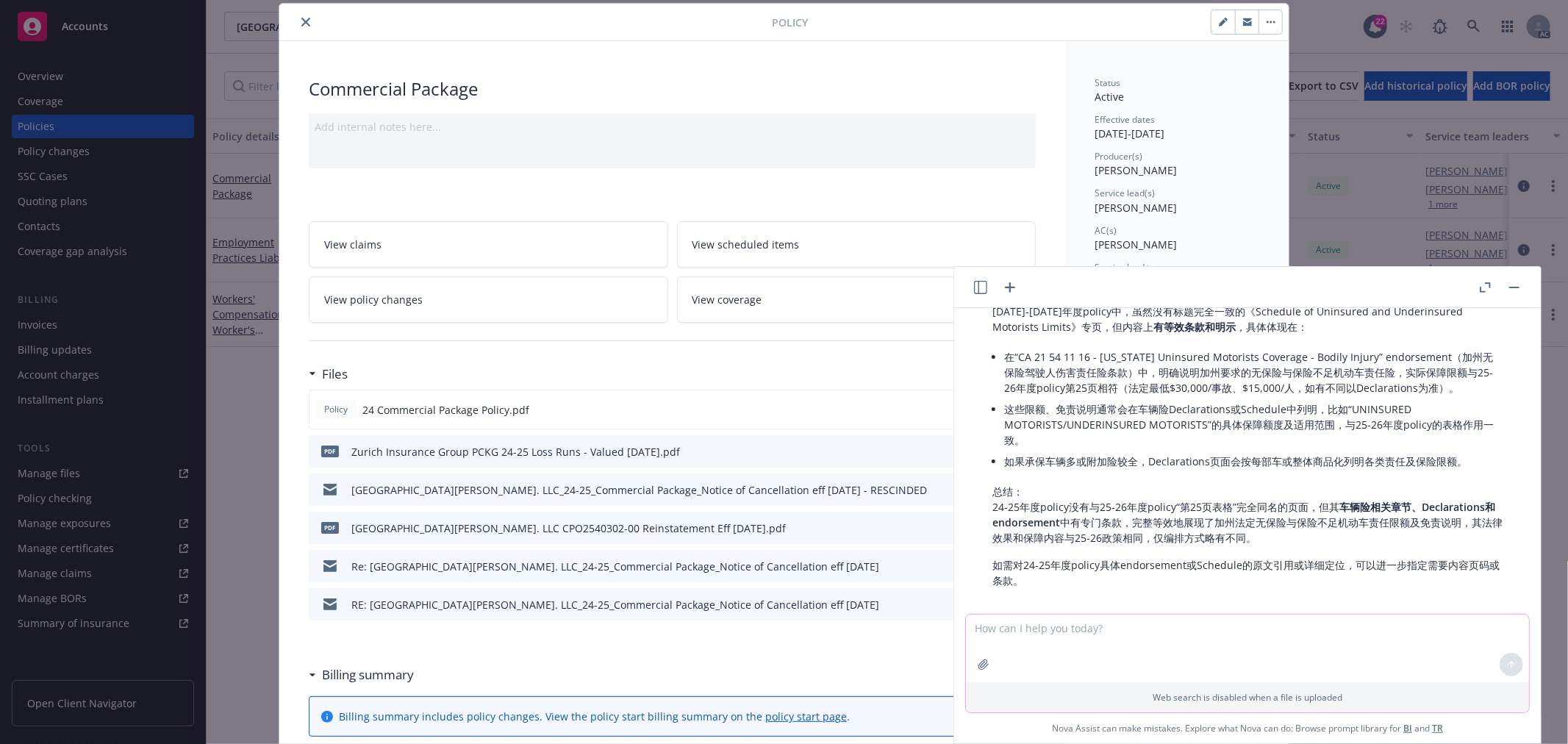
scroll to position [1155, 0]
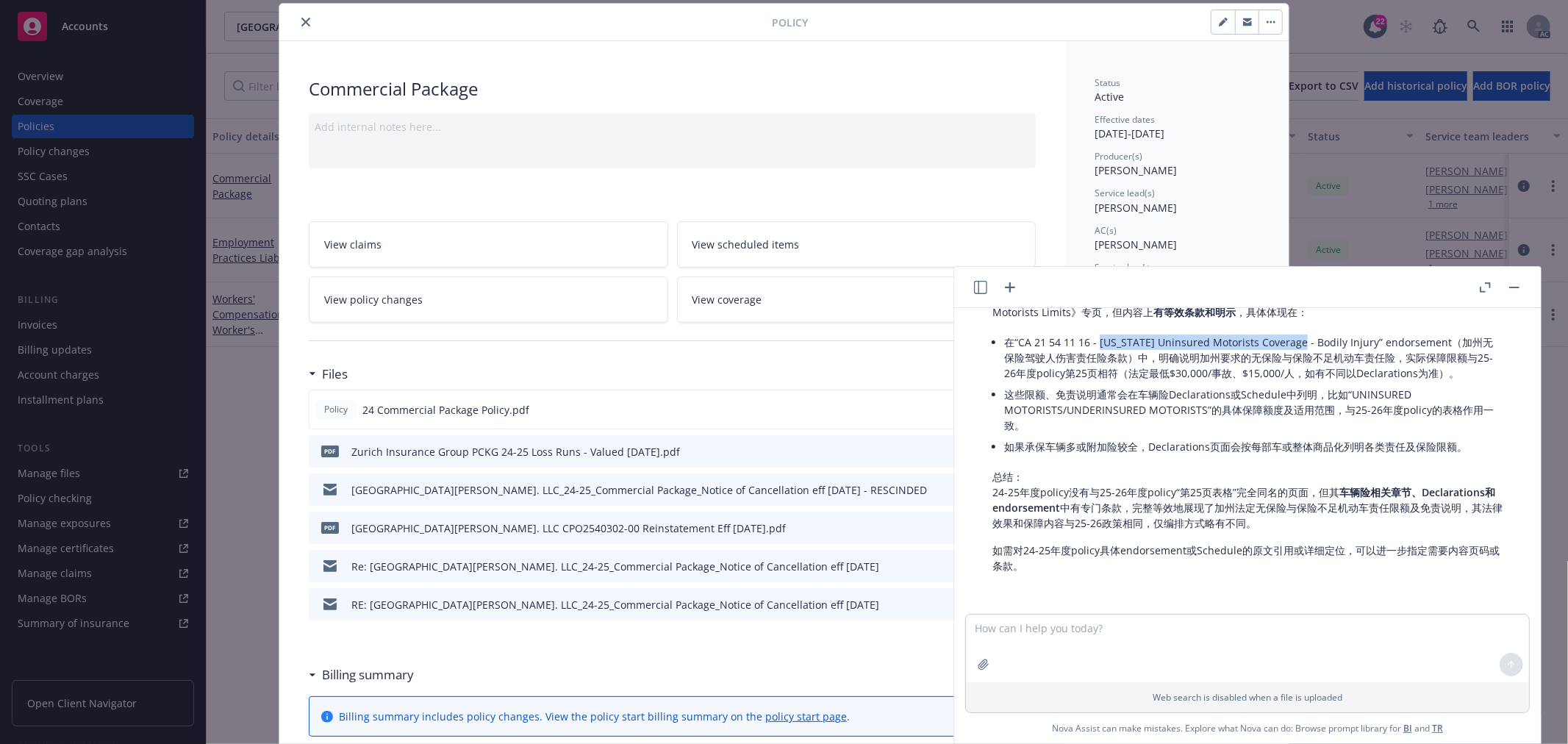
drag, startPoint x: 1099, startPoint y: 340, endPoint x: 1291, endPoint y: 340, distance: 192.0
click at [1291, 340] on li "在“CA 21 54 11 16 - California Uninsured Motorists Coverage - Bodily Injury” end…" at bounding box center [1253, 357] width 498 height 52
copy li "California Uninsured Motorists Coverage"
click at [665, 402] on div "Policy 24 Commercial Package Policy.pdf" at bounding box center [672, 409] width 727 height 40
click at [1511, 290] on button "button" at bounding box center [1513, 287] width 18 height 18
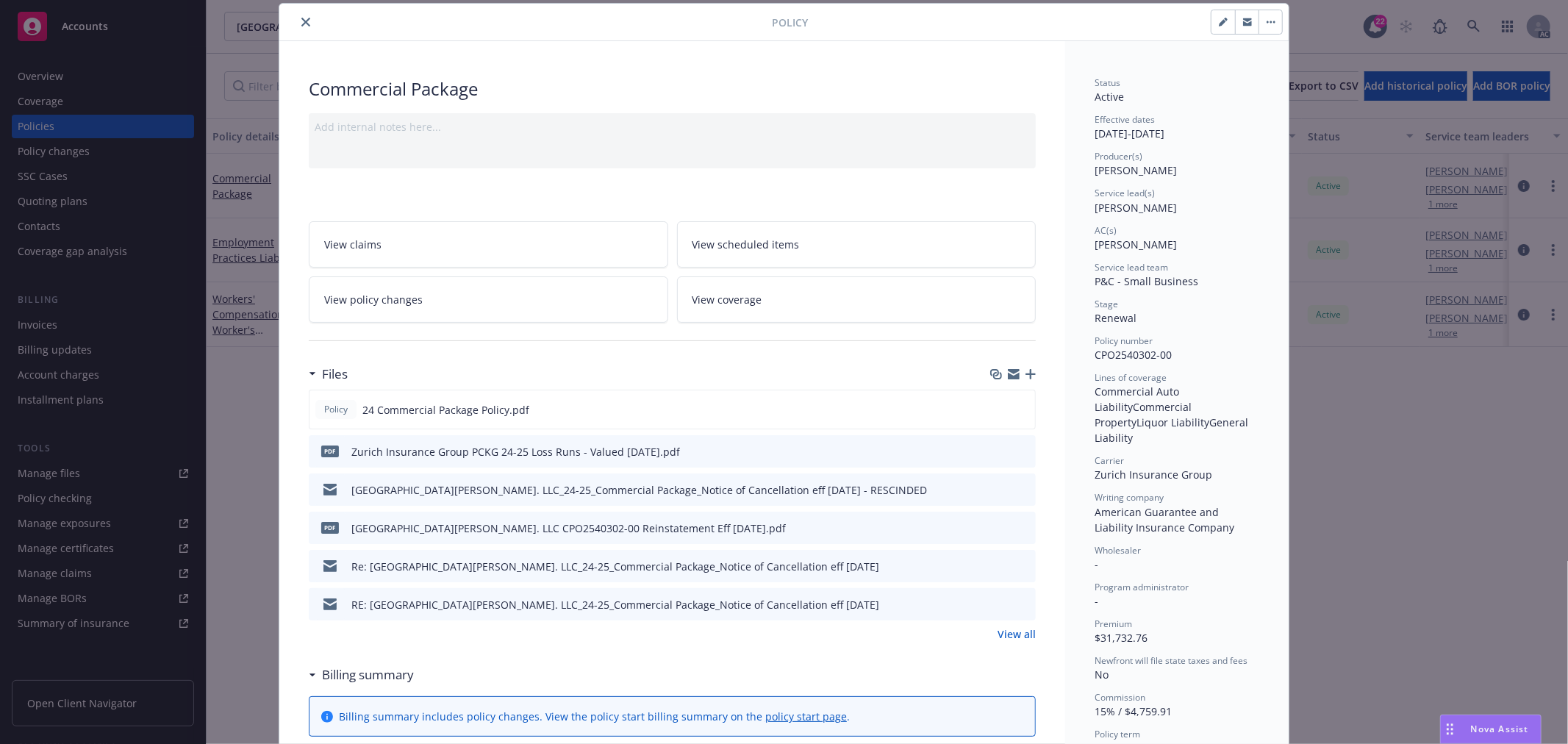
click at [1008, 406] on div at bounding box center [1011, 410] width 37 height 16
click at [1014, 409] on icon "preview file" at bounding box center [1021, 408] width 13 height 10
click at [1508, 728] on span "Nova Assist" at bounding box center [1499, 728] width 58 height 12
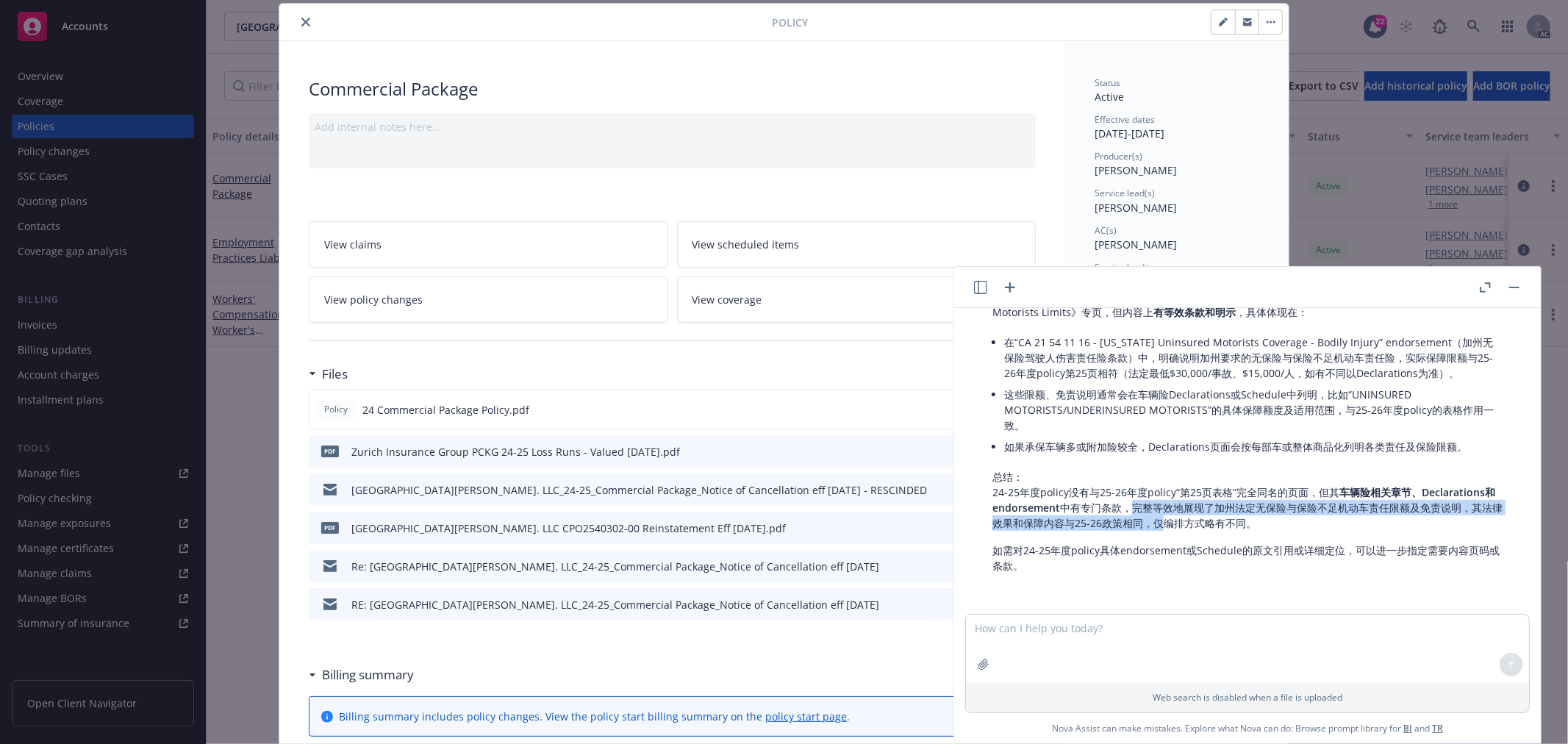
drag, startPoint x: 1202, startPoint y: 509, endPoint x: 1263, endPoint y: 526, distance: 63.3
click at [1263, 526] on p "总结： 24-25年度policy没有与25-26年度policy“第25页表格”完全同名的页面，但其 车辆险相关章节、Declarations和endors…" at bounding box center [1247, 500] width 510 height 62
click at [1274, 538] on div "2024-2025年度policy中，虽然没有标题完全一致的《Schedule of Uninsured and Underinsured Motorists…" at bounding box center [1247, 430] width 540 height 296
click at [1246, 417] on li "这些限额、免责说明通常会在车辆险Declarations或Schedule中列明，比如“UNINSURED MOTORISTS/UNDERINSURED MO…" at bounding box center [1253, 410] width 498 height 52
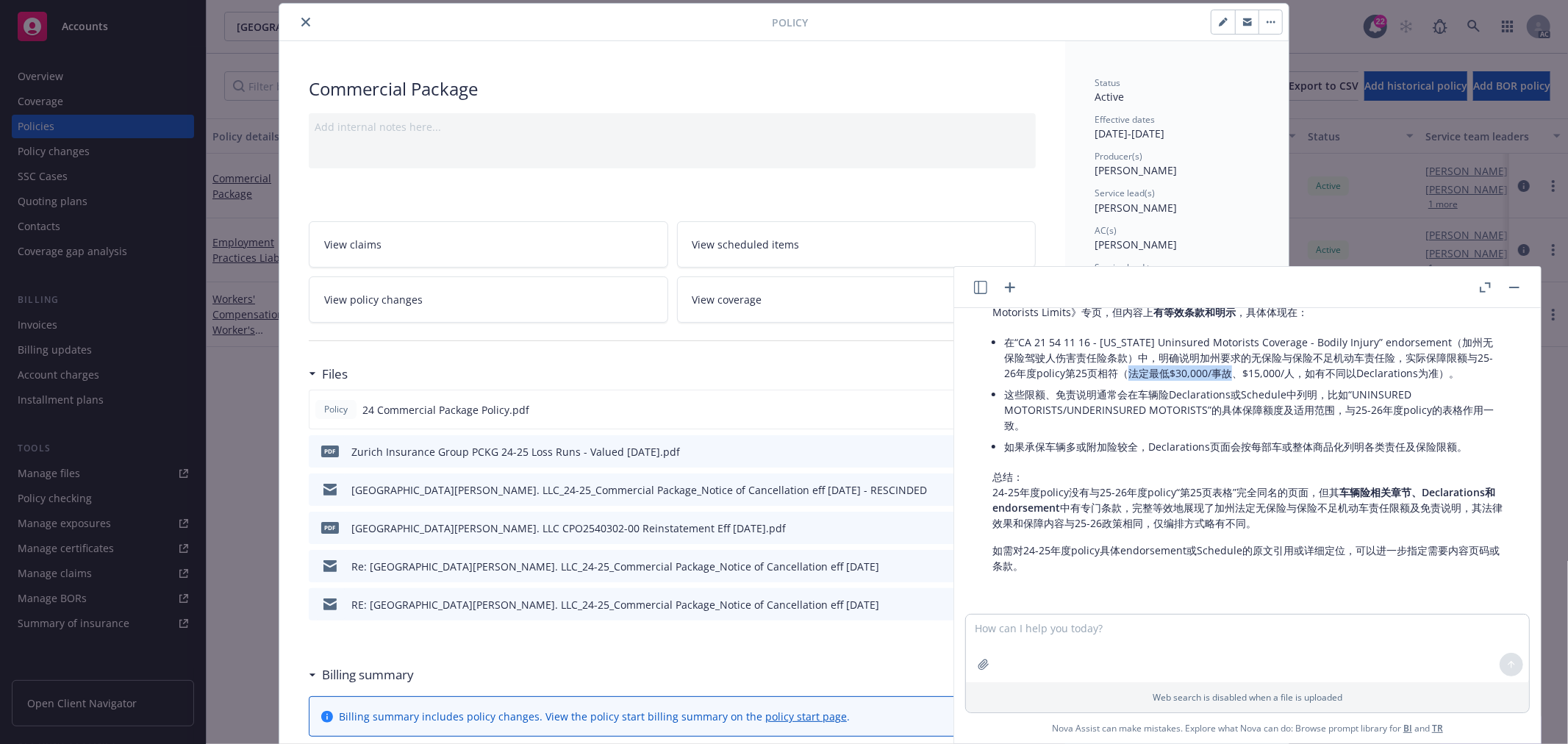
drag, startPoint x: 1145, startPoint y: 374, endPoint x: 1247, endPoint y: 371, distance: 102.0
click at [1247, 371] on li "在“CA 21 54 11 16 - California Uninsured Motorists Coverage - Bodily Injury” end…" at bounding box center [1253, 357] width 498 height 52
copy li "法定最低$30,000/事故"
click at [1076, 629] on textarea at bounding box center [1246, 648] width 563 height 68
paste textarea "法定最低$30,000/事故"
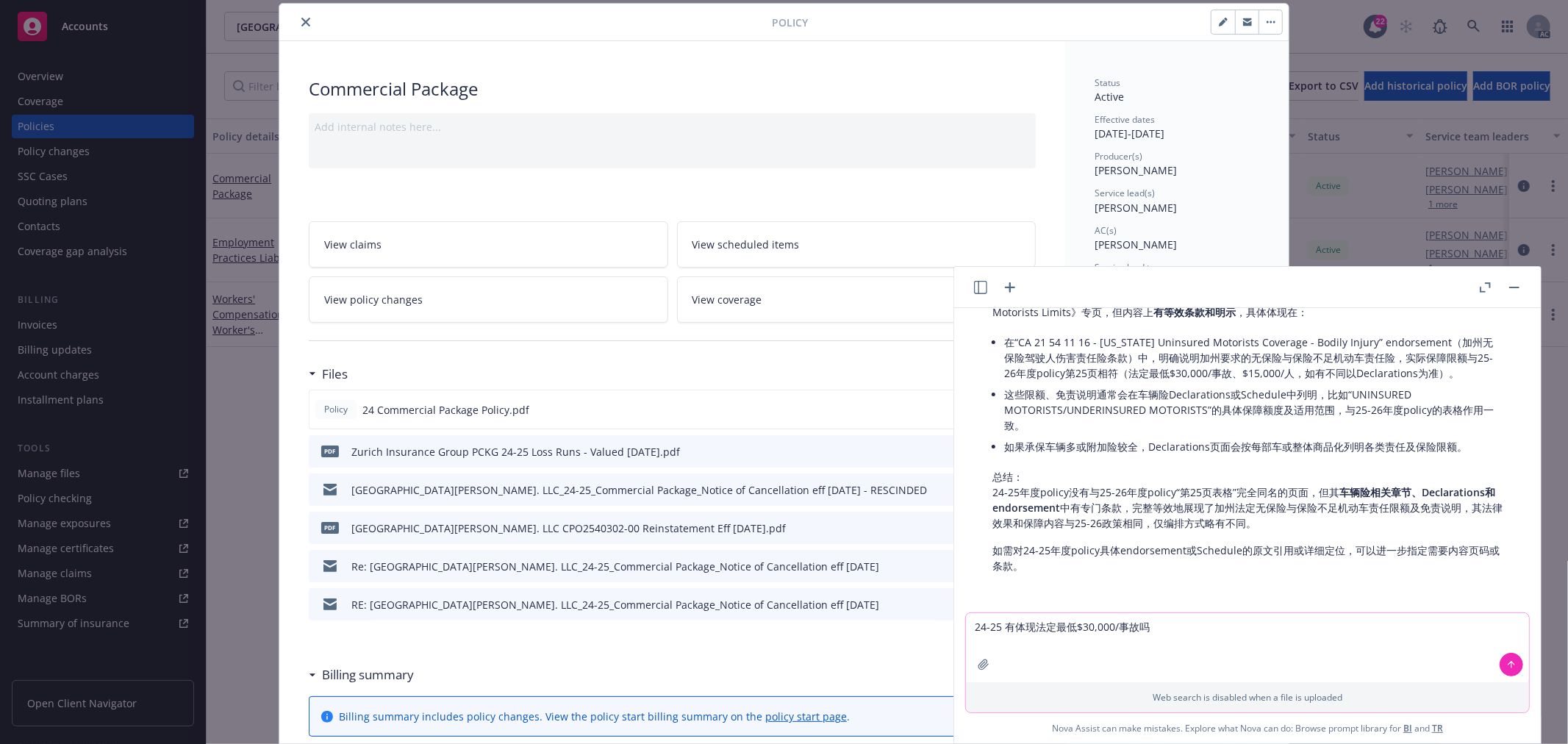
type textarea "24-25 有体现法定最低$30,000/事故吗？"
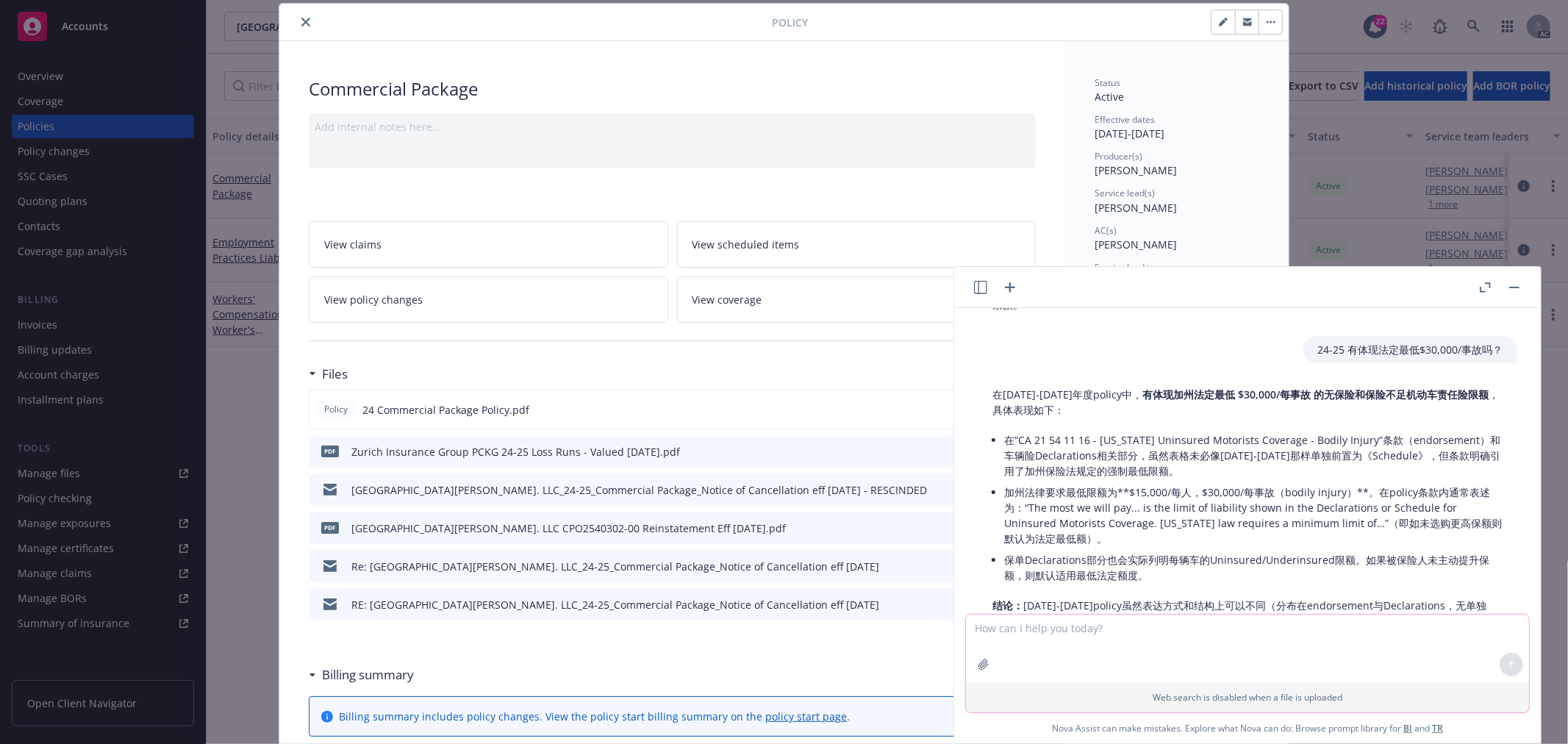
scroll to position [1497, 0]
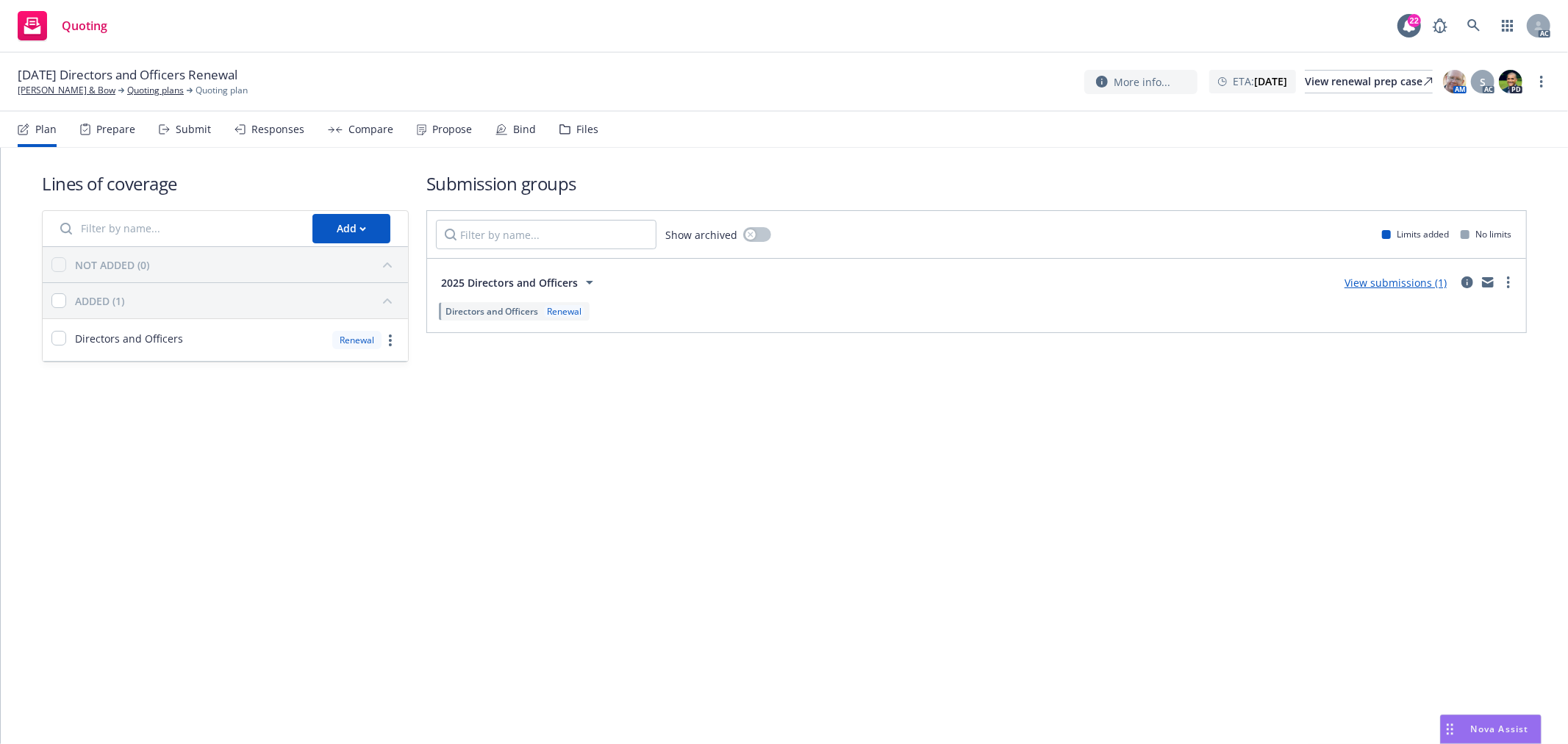
click at [182, 129] on div "Submit" at bounding box center [193, 129] width 35 height 12
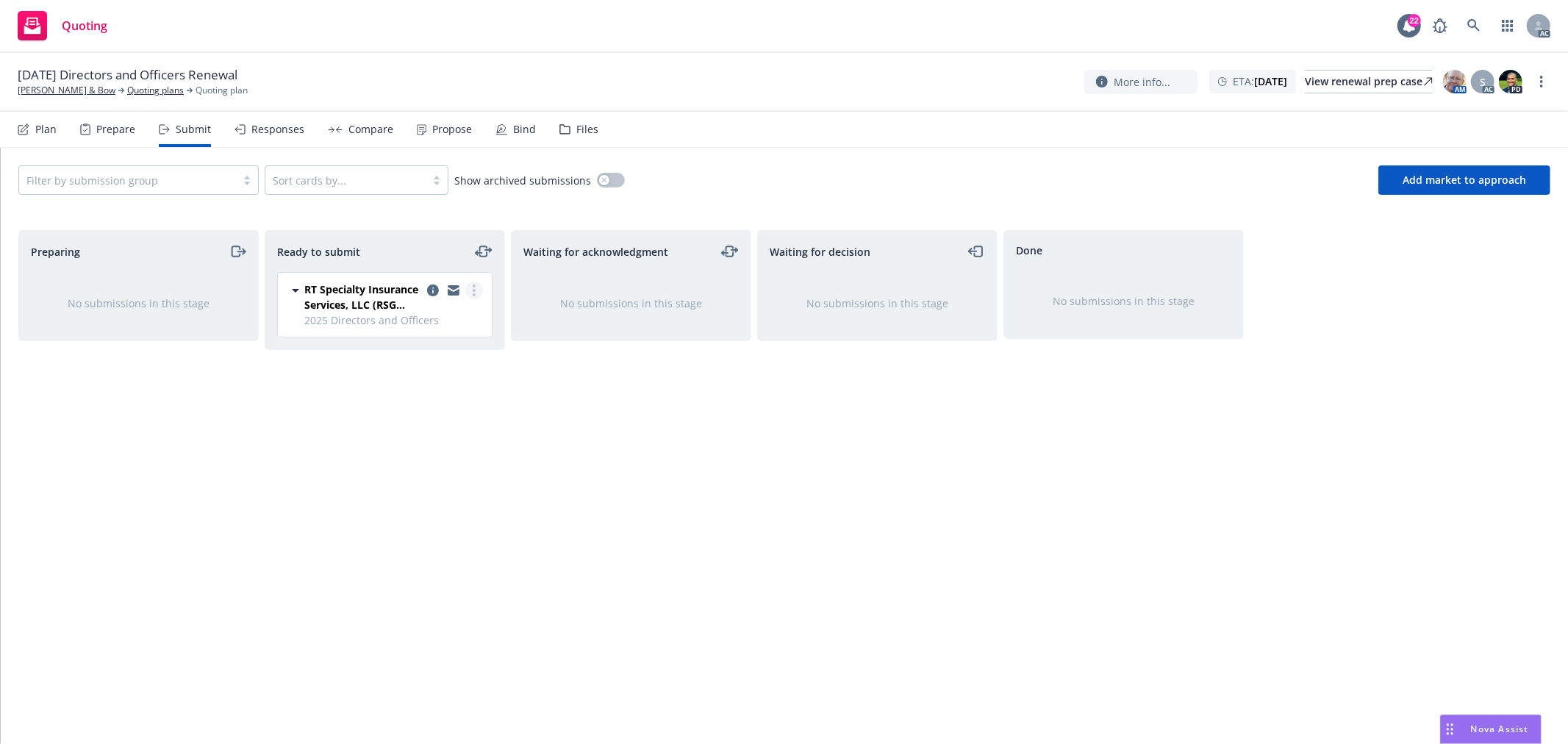
click at [468, 287] on link "more" at bounding box center [474, 290] width 18 height 18
click at [430, 355] on span "Log acknowledgement" at bounding box center [407, 350] width 145 height 14
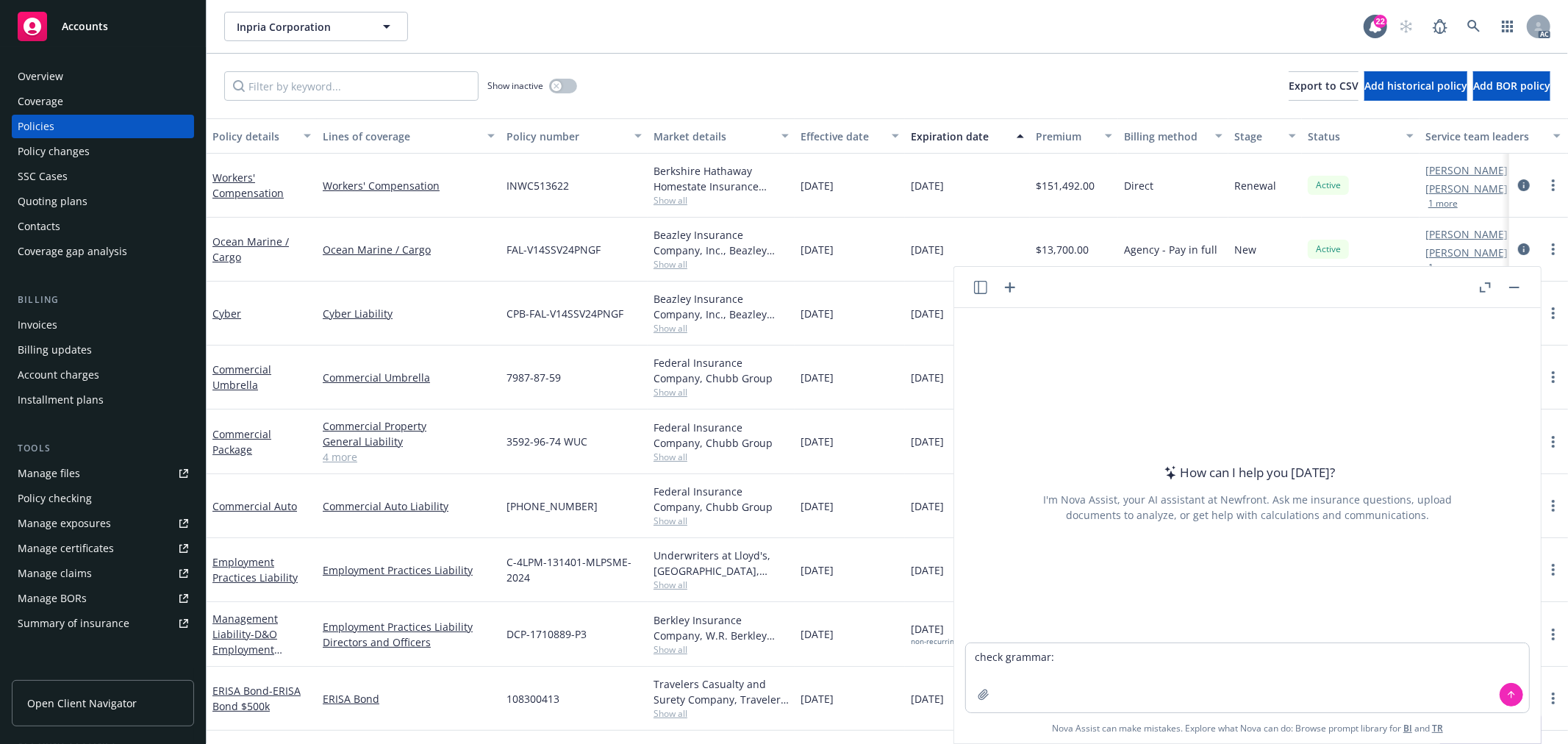
type textarea "check grammar: I noticed Erik still have not response to your prior email regar…"
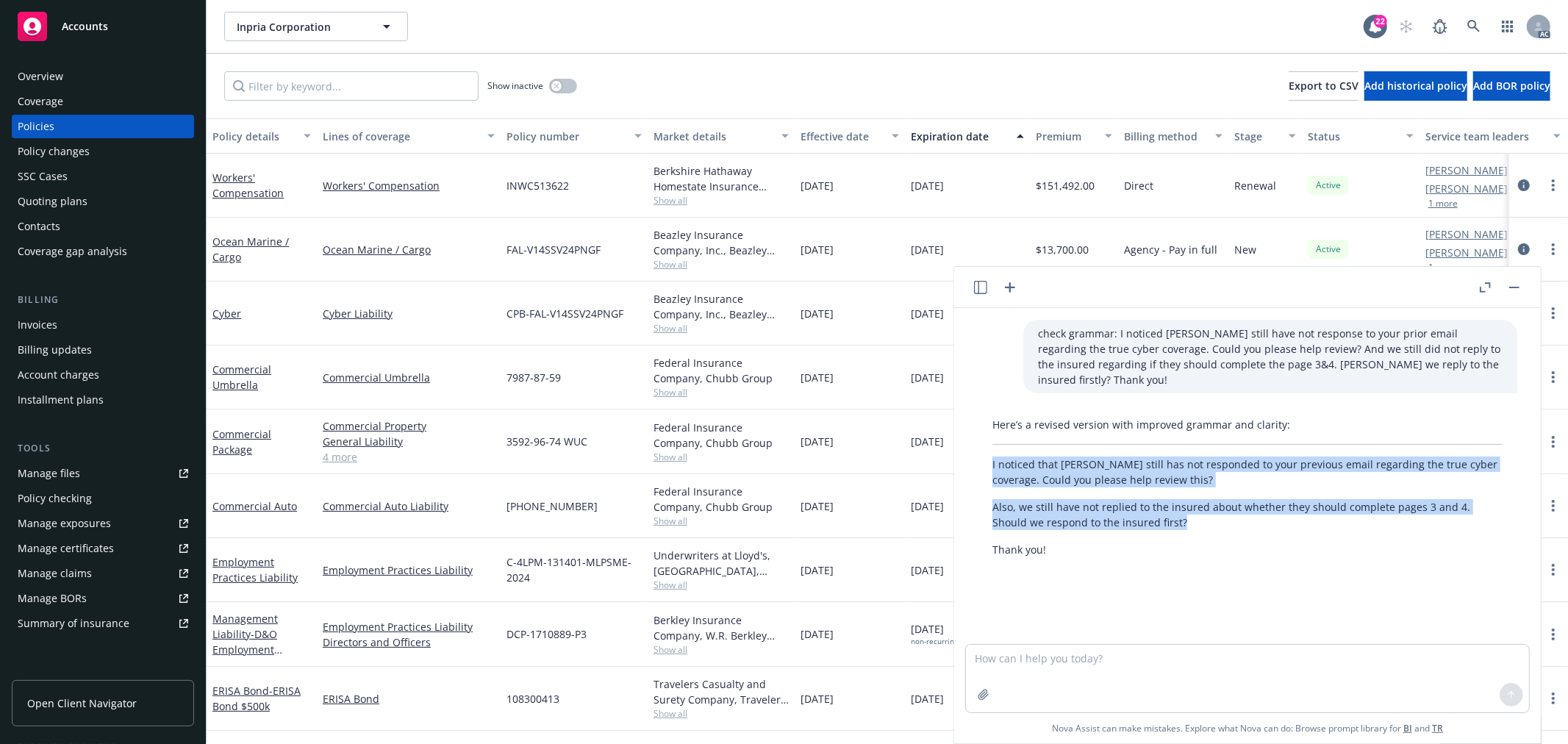
drag, startPoint x: 1153, startPoint y: 501, endPoint x: 975, endPoint y: 448, distance: 185.7
click at [975, 448] on div "Here’s a revised version with improved grammar and clarity: I noticed that Erik…" at bounding box center [1246, 487] width 563 height 152
copy div "I noticed that Erik still has not responded to your previous email regarding th…"
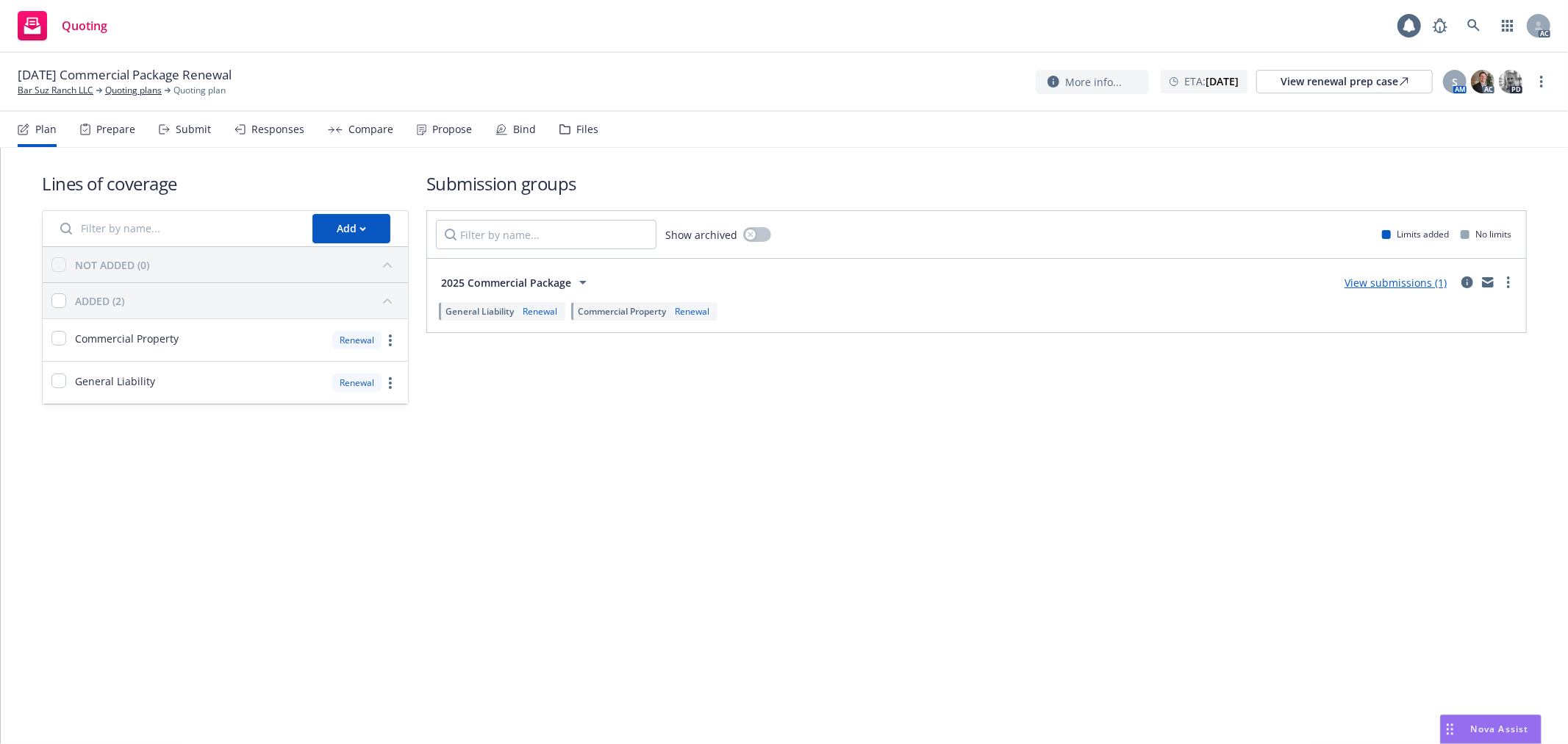
click at [191, 123] on div "Submit" at bounding box center [193, 129] width 35 height 12
